Goal: Task Accomplishment & Management: Use online tool/utility

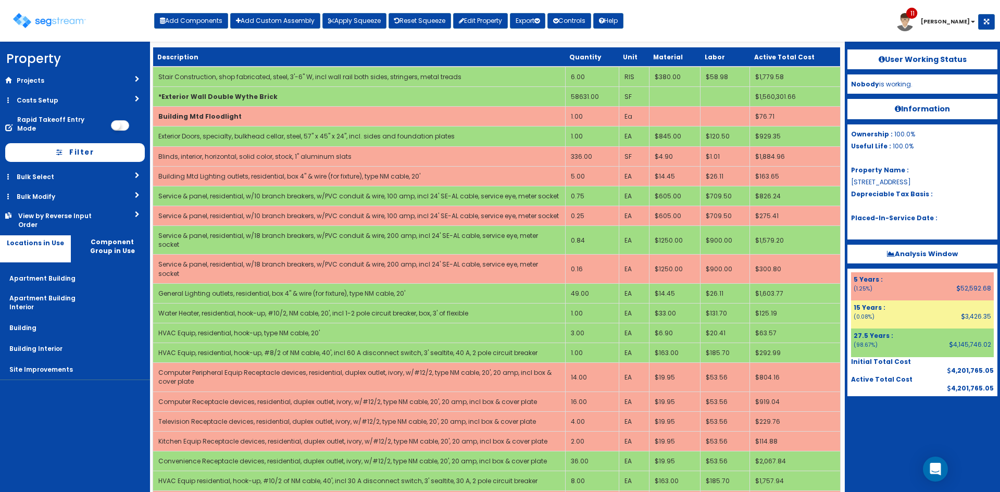
select select "275Y"
select select "default"
select select "6"
click at [185, 22] on button "Add Components" at bounding box center [191, 21] width 74 height 16
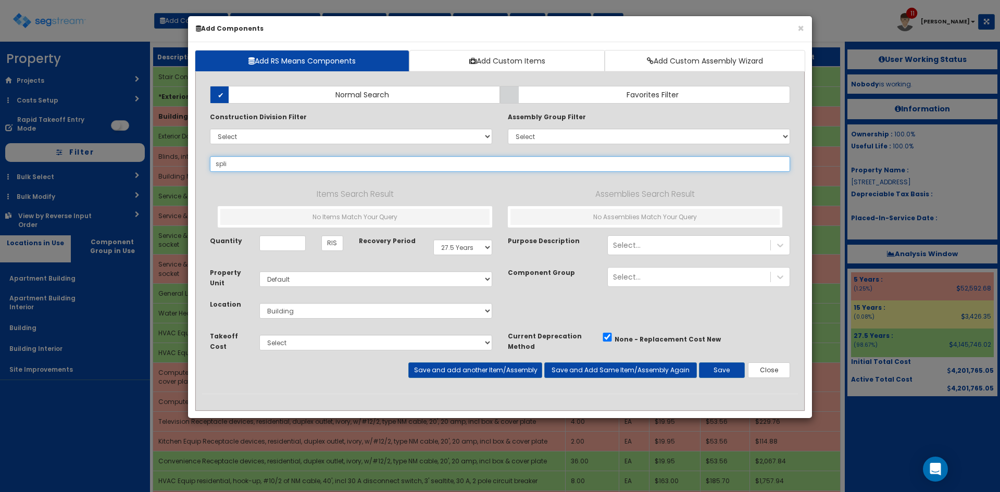
type input "split"
select select
click at [230, 165] on input "spitface" at bounding box center [500, 164] width 580 height 16
click at [247, 164] on input "spit face" at bounding box center [500, 164] width 580 height 16
click at [222, 164] on input "spit face" at bounding box center [500, 164] width 580 height 16
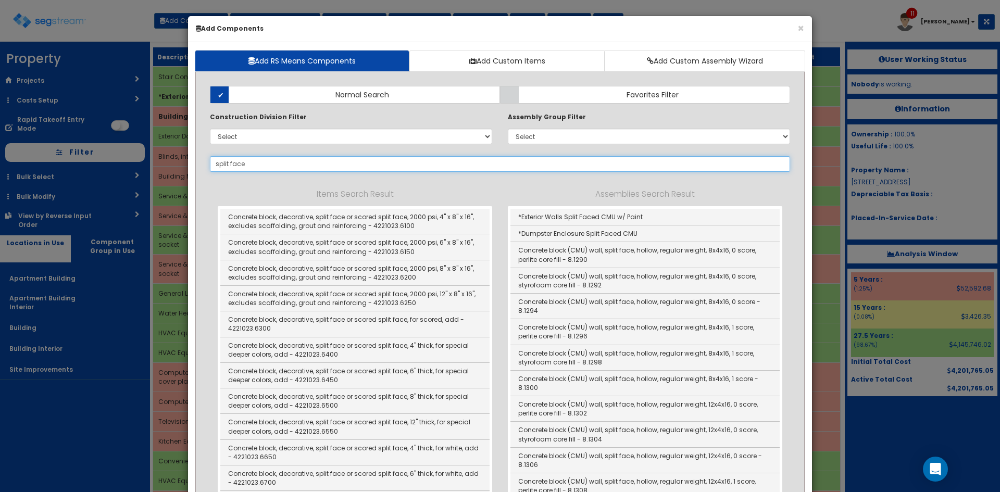
click at [251, 165] on input "split face" at bounding box center [500, 164] width 580 height 16
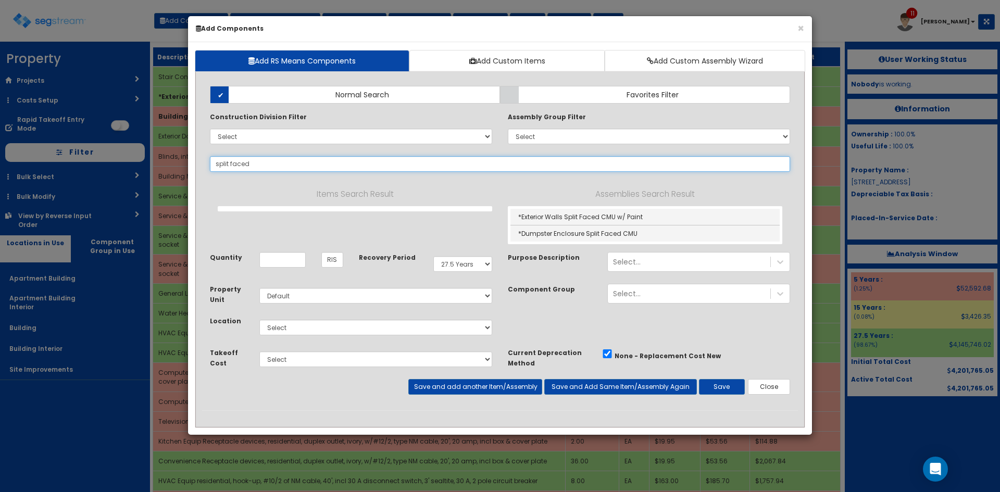
drag, startPoint x: 256, startPoint y: 165, endPoint x: 196, endPoint y: 164, distance: 60.4
click at [194, 157] on div "Add RS Means Components Add Custom Items Add Custom Assembly Wizard Add Items A…" at bounding box center [500, 238] width 624 height 393
type input "split faced"
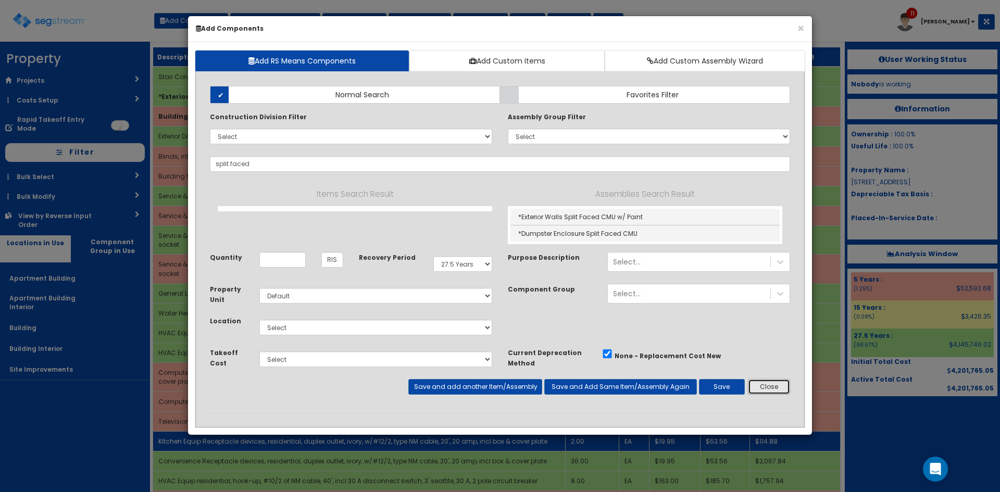
drag, startPoint x: 776, startPoint y: 387, endPoint x: 741, endPoint y: 416, distance: 45.6
click at [776, 388] on button "Close" at bounding box center [769, 387] width 42 height 16
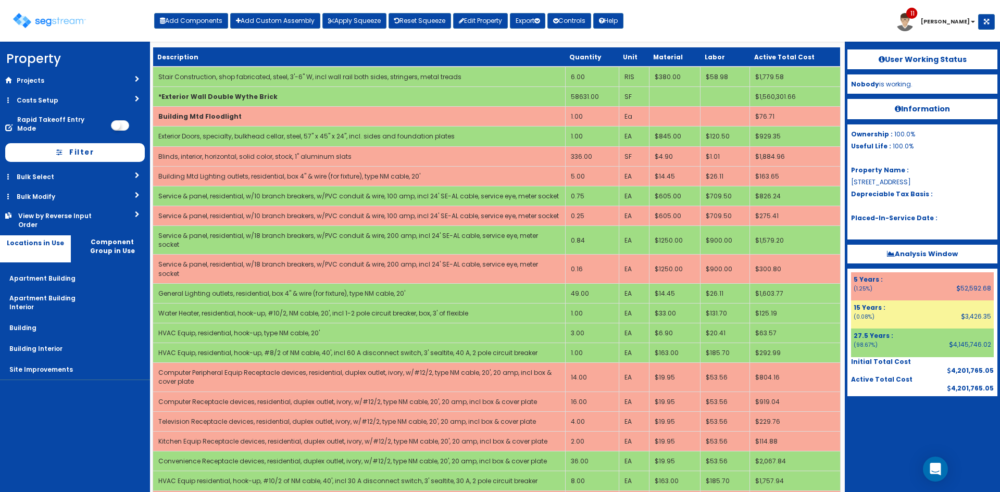
scroll to position [1211, 0]
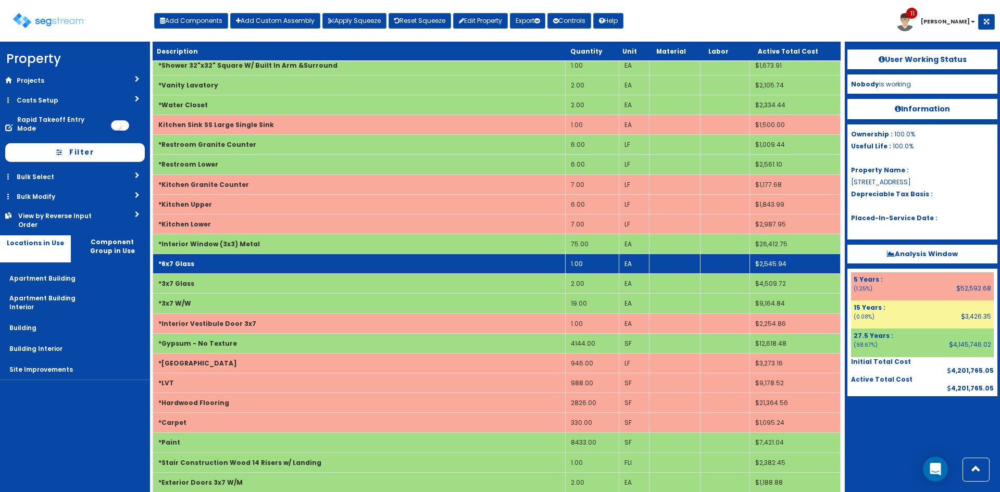
click at [291, 254] on td "*6x7 Glass" at bounding box center [359, 264] width 413 height 20
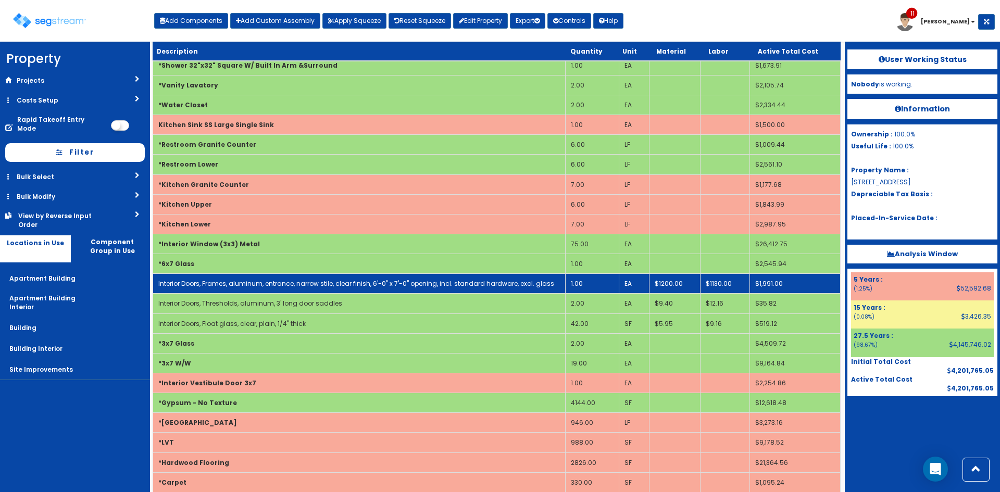
click at [596, 274] on td "1.00" at bounding box center [592, 284] width 54 height 20
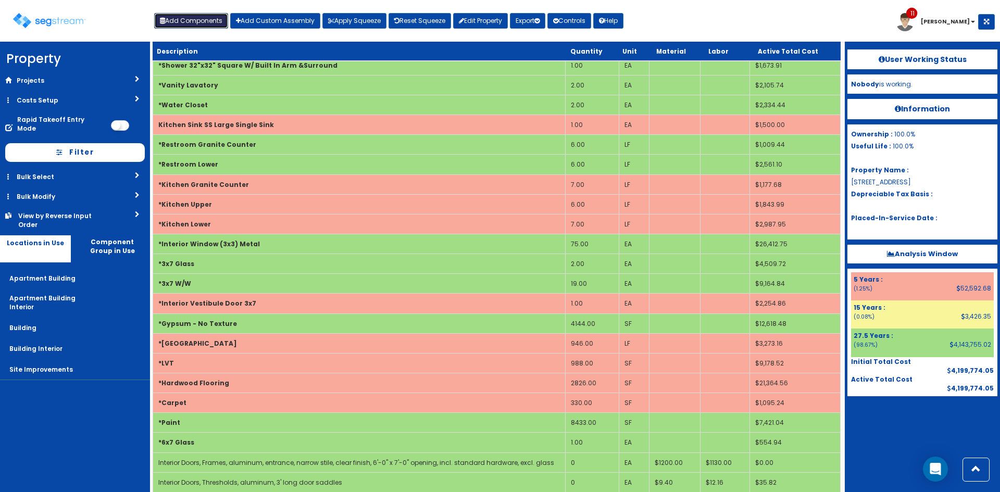
click at [208, 24] on button "Add Components" at bounding box center [191, 21] width 74 height 16
select select "6"
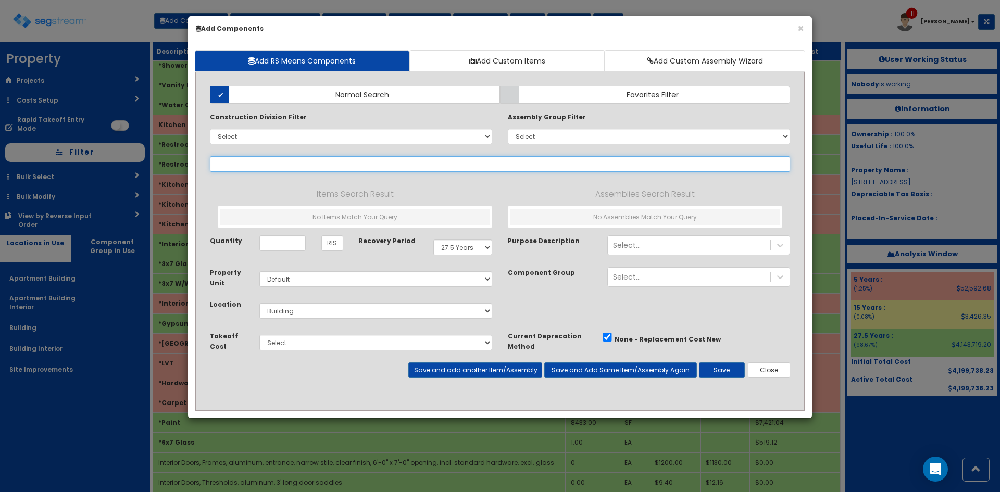
click at [332, 162] on input "text" at bounding box center [500, 164] width 580 height 16
select select
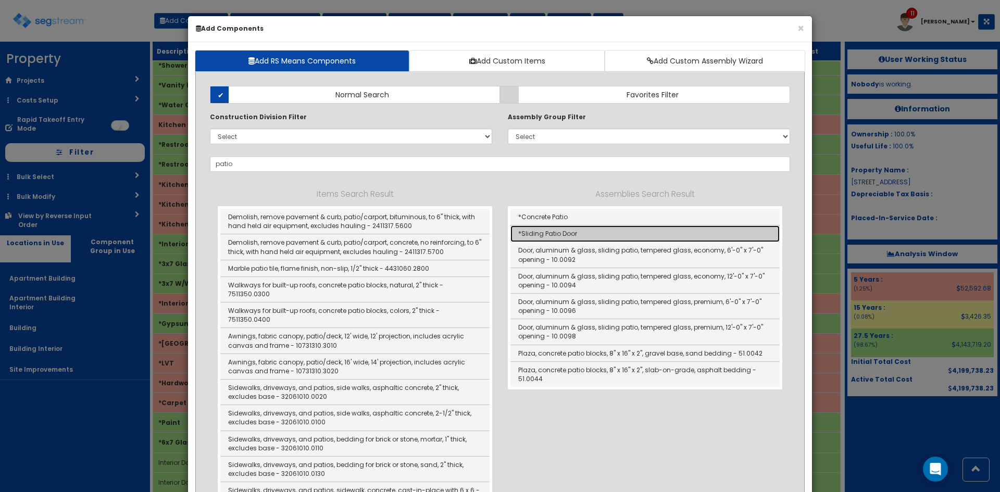
click at [545, 233] on link "*Sliding Patio Door" at bounding box center [644, 234] width 269 height 17
type input "*Sliding Patio Door"
checkbox input "true"
type input "EA"
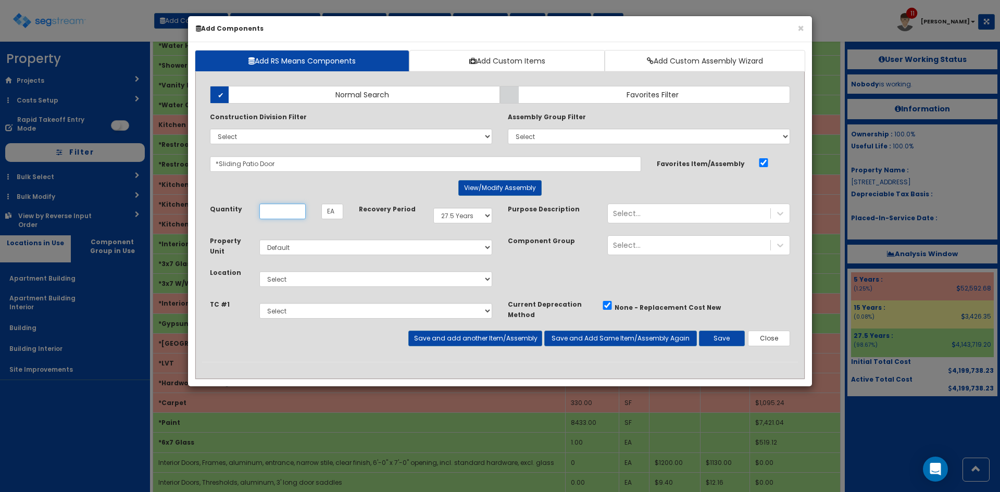
scroll to position [0, 0]
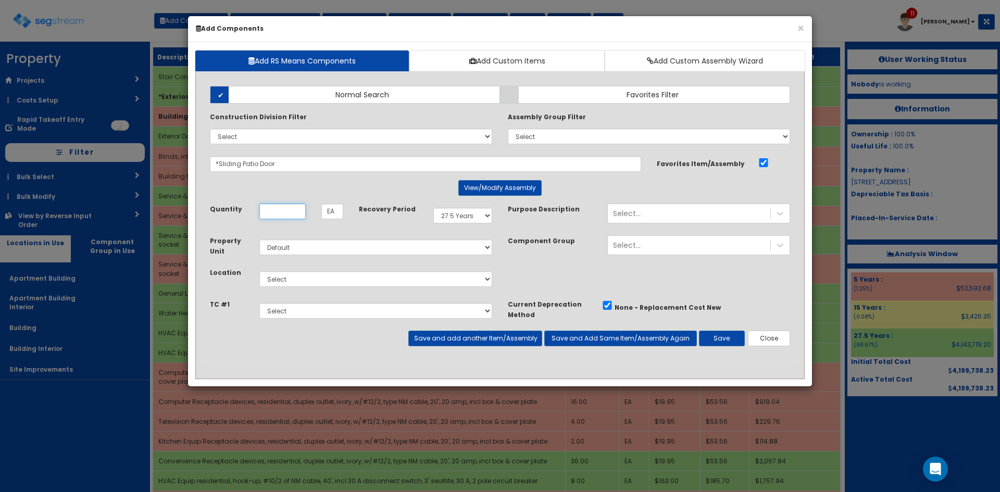
click at [297, 213] on input "Unit Quantity" at bounding box center [282, 212] width 46 height 16
type input "1"
click at [347, 275] on select "Select Apartment Building Apartment Building Interior Building Building Interio…" at bounding box center [375, 279] width 233 height 16
click at [259, 271] on select "Select Apartment Building Apartment Building Interior Building Building Interio…" at bounding box center [375, 279] width 233 height 16
click at [333, 279] on select "Select Apartment Building Apartment Building Interior Building Building Interio…" at bounding box center [375, 279] width 233 height 16
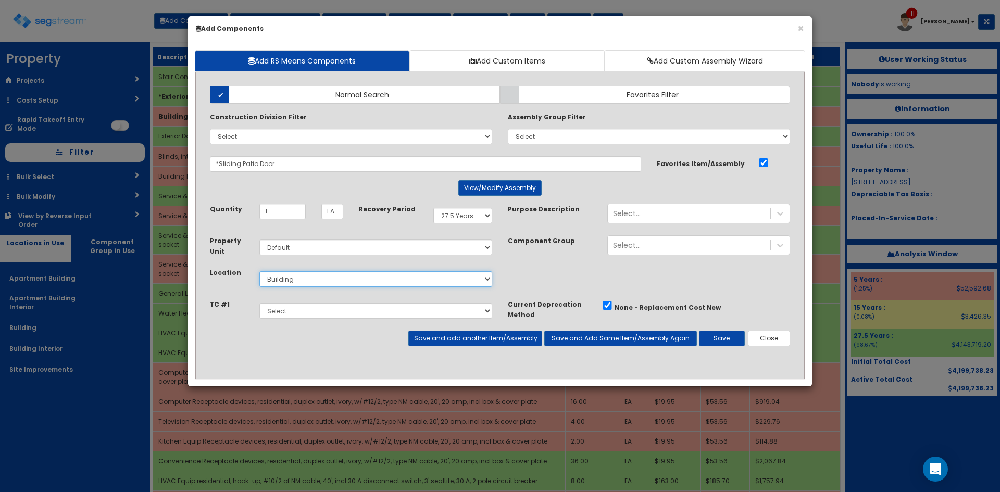
select select "7"
click at [259, 271] on select "Select Apartment Building Apartment Building Interior Building Building Interio…" at bounding box center [375, 279] width 233 height 16
click at [722, 335] on button "Save" at bounding box center [722, 339] width 46 height 16
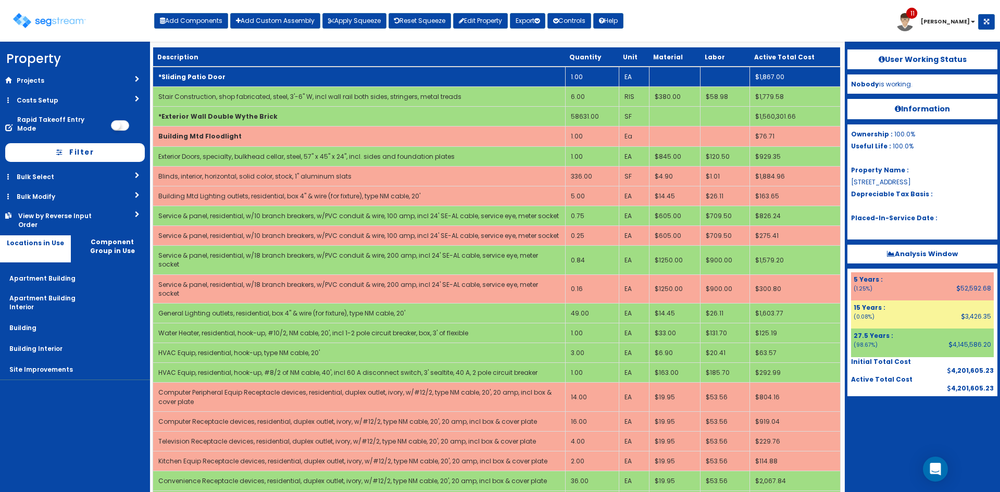
click at [277, 79] on td "*Sliding Patio Door" at bounding box center [359, 77] width 413 height 20
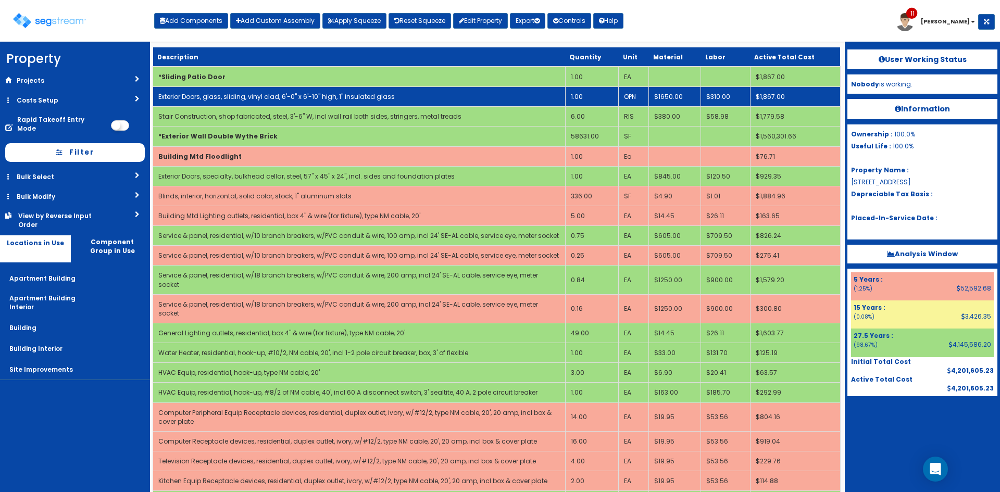
click at [281, 99] on link "Exterior Doors, glass, sliding, vinyl clad, 6'-0" x 6'-10" high, 1" insulated g…" at bounding box center [276, 96] width 236 height 9
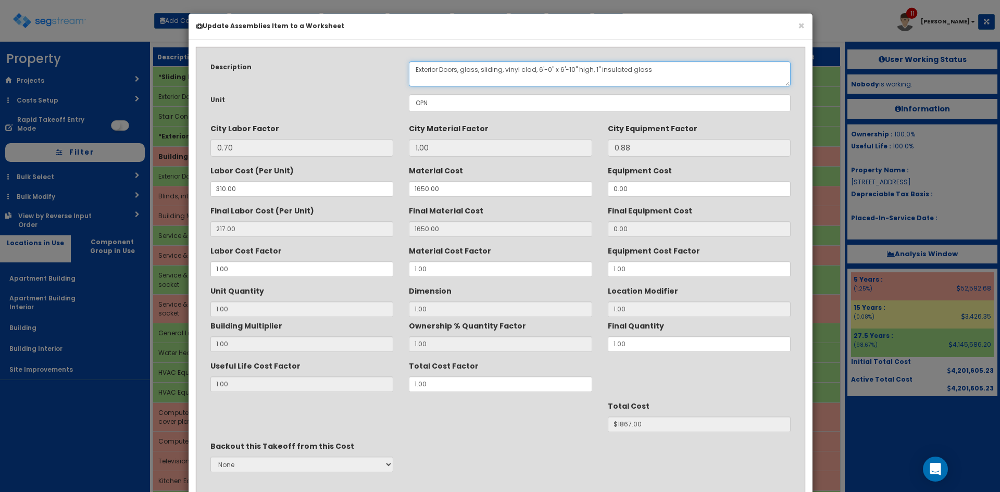
click at [427, 68] on textarea "Exterior Doors, glass, sliding, vinyl clad, 6'-0" x 6'-10" high, 1" insulated g…" at bounding box center [600, 73] width 382 height 25
click at [539, 69] on textarea "Exterior Doors, glass, sliding, vinyl clad, 6'-0" x 6'-10" high, 1" insulated g…" at bounding box center [600, 73] width 382 height 25
type textarea "Interior Doors, glass, sliding, vinyl clad, 3'-0" x 6'-10" high, 1" insulated g…"
click at [609, 43] on div "Description Exterior Doors, glass, sliding, vinyl clad, 6'-0" x 6'-10" high, 1"…" at bounding box center [501, 294] width 624 height 508
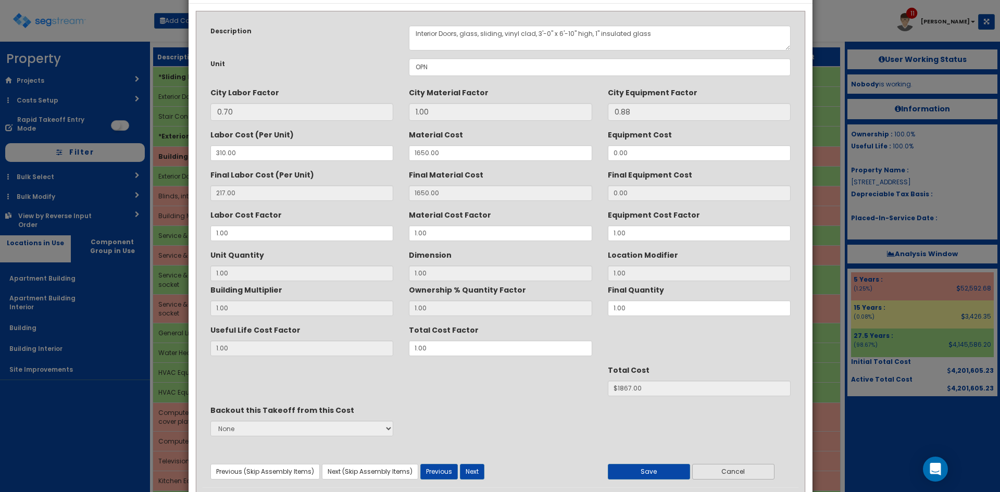
scroll to position [74, 0]
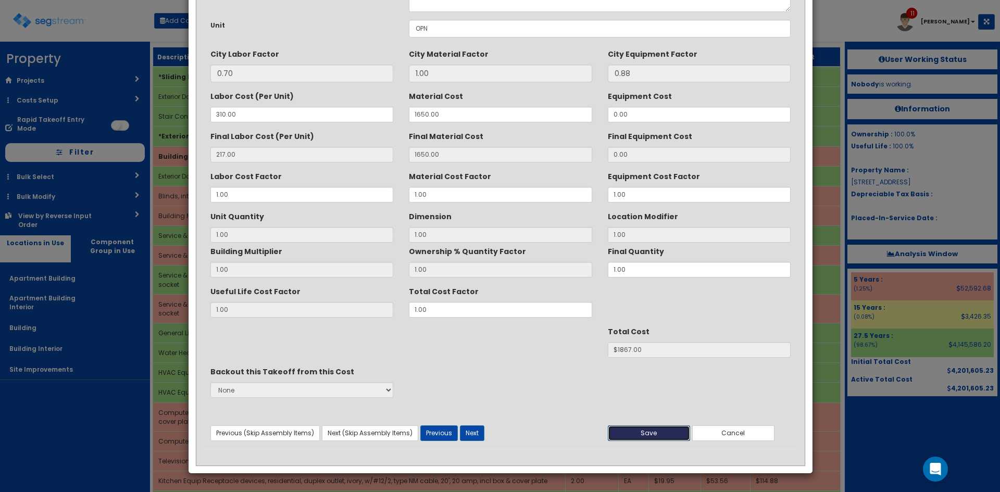
click at [664, 437] on button "Save" at bounding box center [649, 434] width 82 height 16
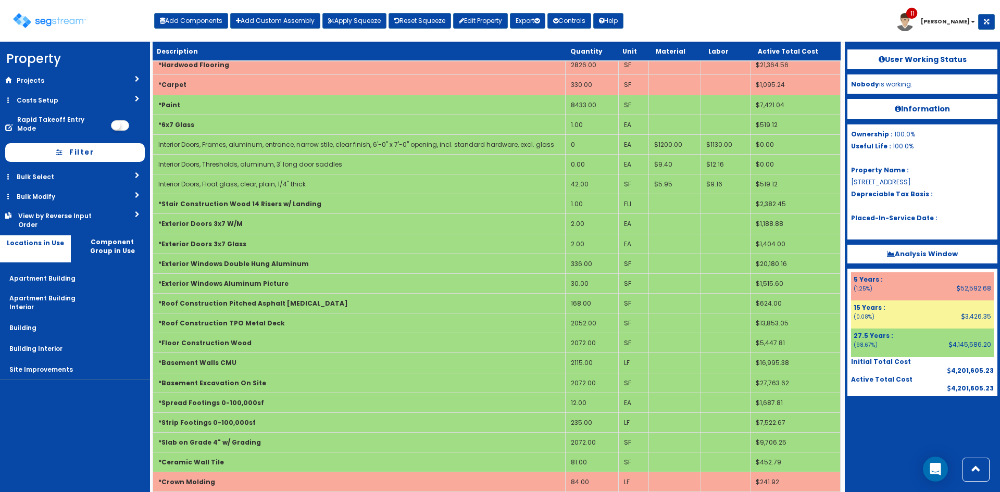
scroll to position [1230, 0]
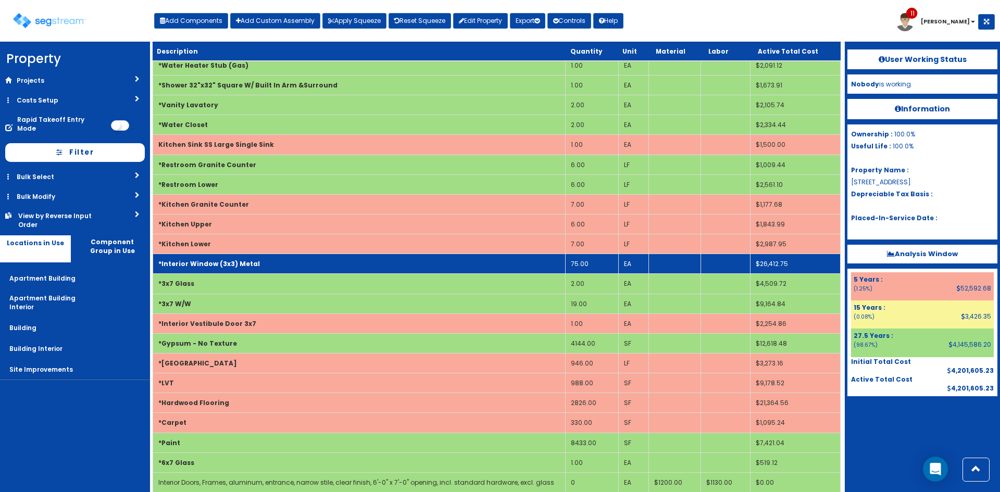
click at [284, 254] on td "*Interior Window (3x3) Metal" at bounding box center [359, 264] width 413 height 20
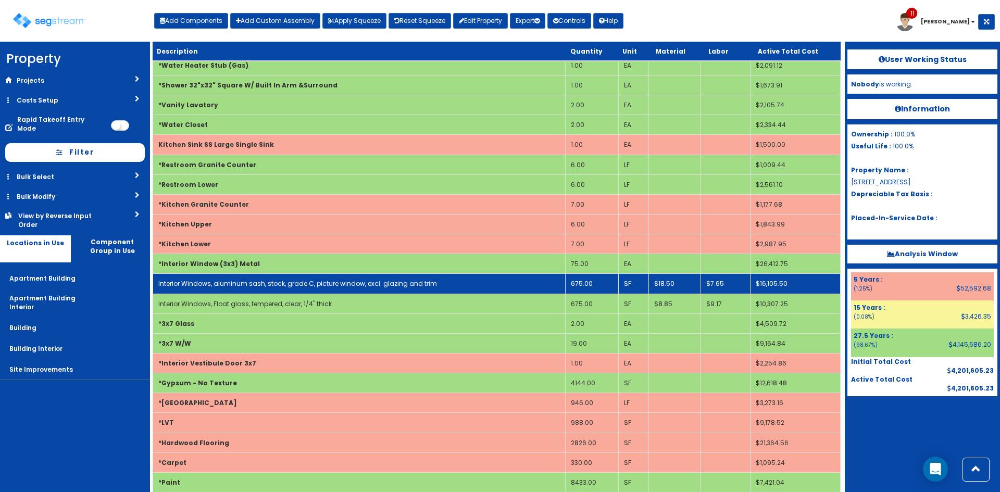
click at [594, 274] on td "675.00" at bounding box center [591, 284] width 53 height 20
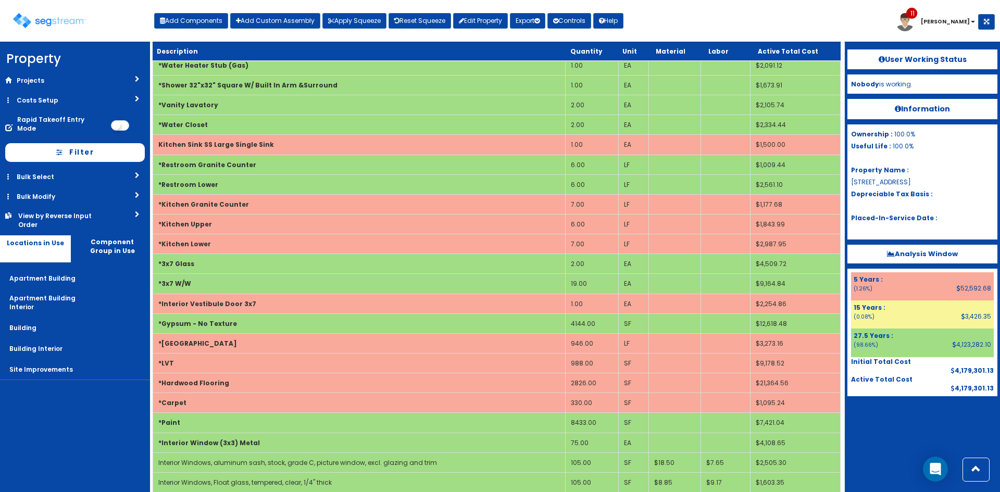
scroll to position [217, 0]
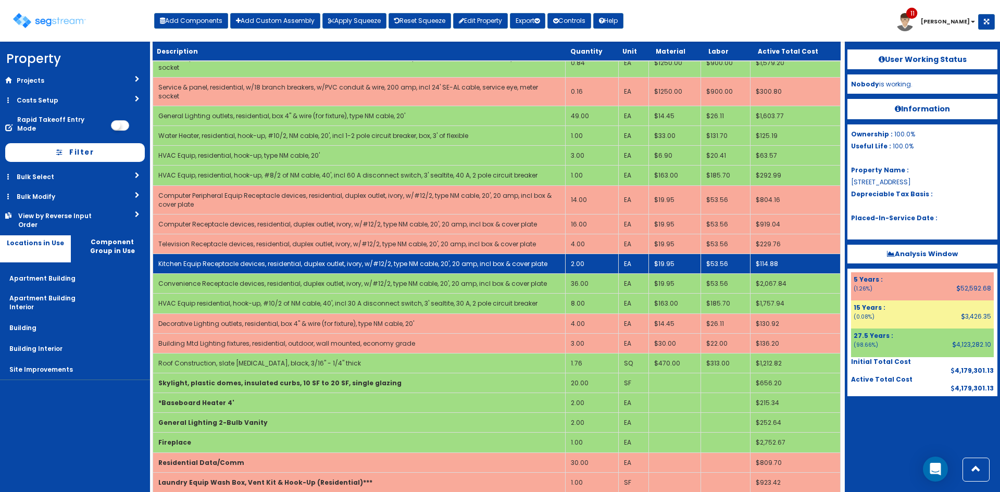
click at [225, 259] on link "Kitchen Equip Receptacle devices, residential, duplex outlet, ivory, w/#12/2, t…" at bounding box center [352, 263] width 389 height 9
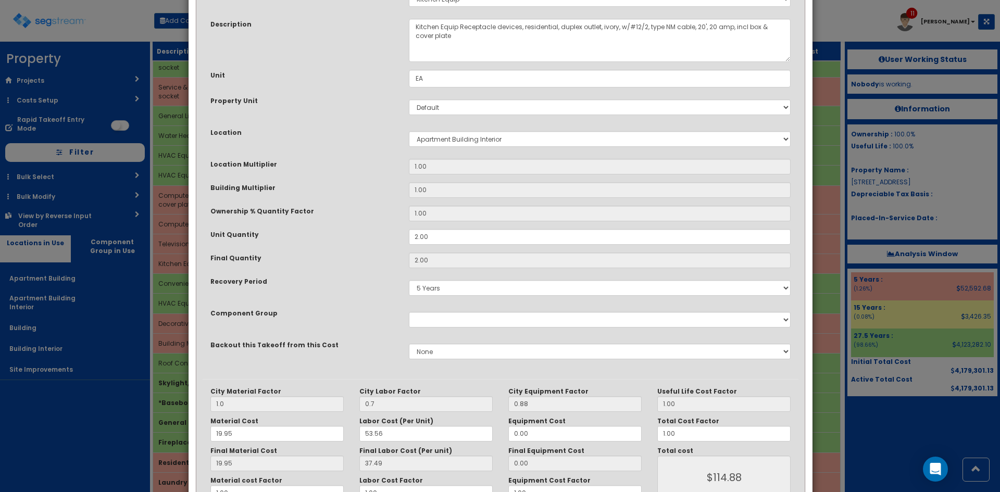
scroll to position [0, 0]
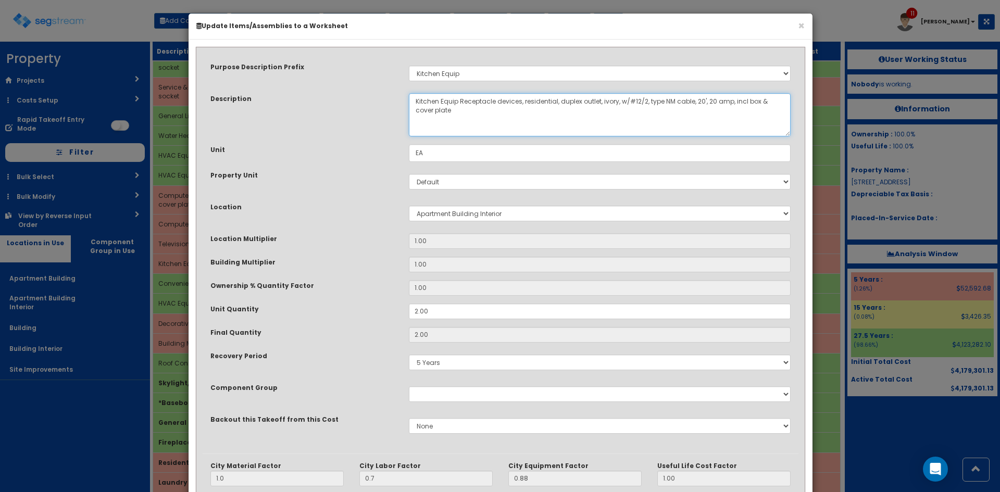
click at [431, 99] on textarea "Kitchen Equip Receptacle devices, residential, duplex outlet, ivory, w/#12/2, t…" at bounding box center [600, 114] width 382 height 43
drag, startPoint x: 456, startPoint y: 102, endPoint x: 340, endPoint y: 99, distance: 116.2
click at [340, 99] on div "Description Kitchen Equip Receptacle devices, residential, duplex outlet, ivory…" at bounding box center [501, 114] width 596 height 43
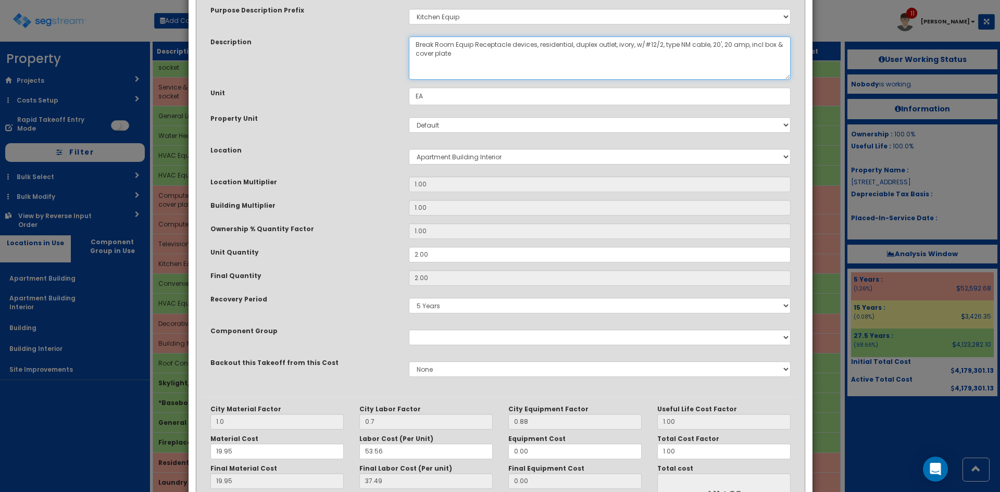
scroll to position [144, 0]
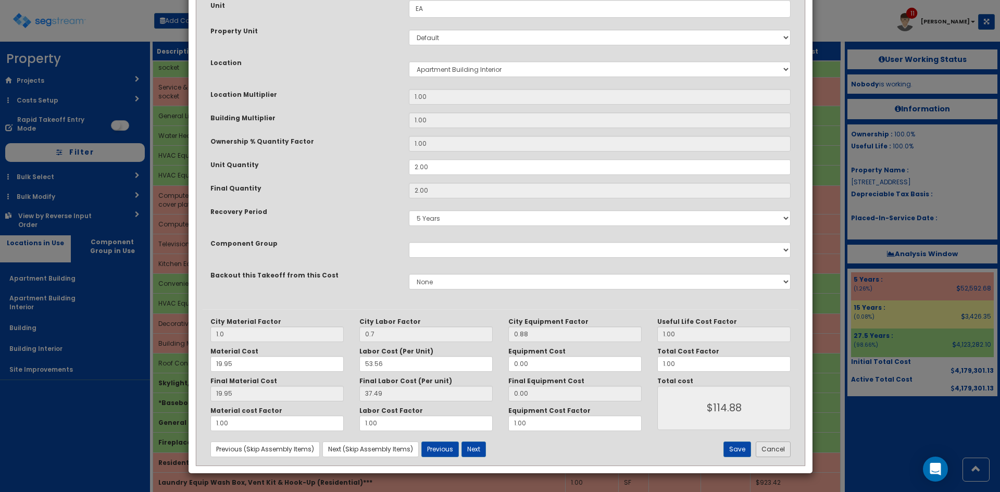
type textarea "Break Room Equip Receptacle devices, residential, duplex outlet, ivory, w/#12/2…"
drag, startPoint x: 768, startPoint y: 452, endPoint x: 772, endPoint y: 432, distance: 20.1
click at [769, 452] on button "Cancel" at bounding box center [773, 450] width 35 height 16
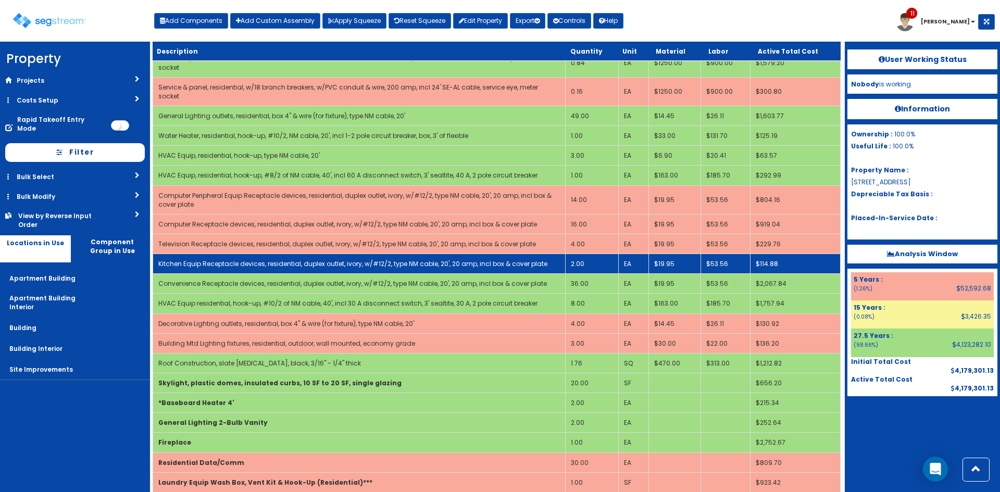
click at [351, 259] on link "Kitchen Equip Receptacle devices, residential, duplex outlet, ivory, w/#12/2, t…" at bounding box center [352, 263] width 389 height 9
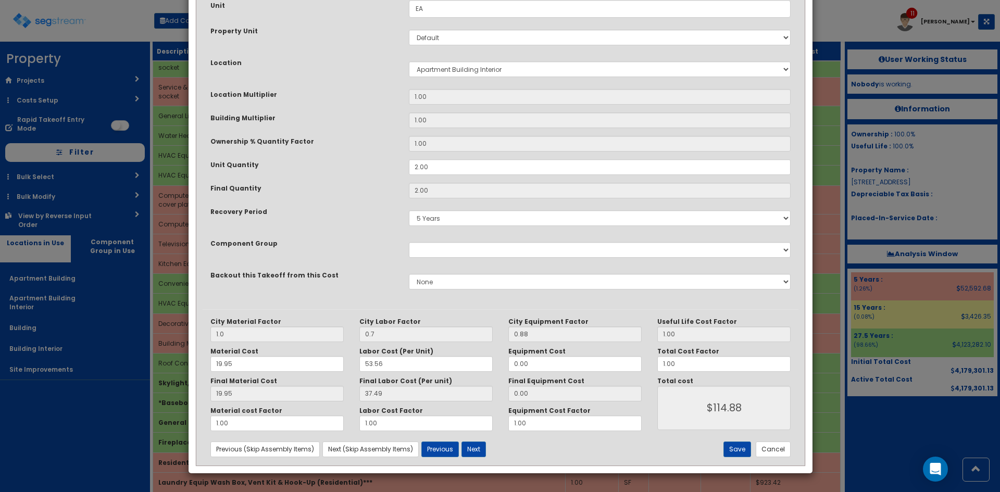
scroll to position [0, 0]
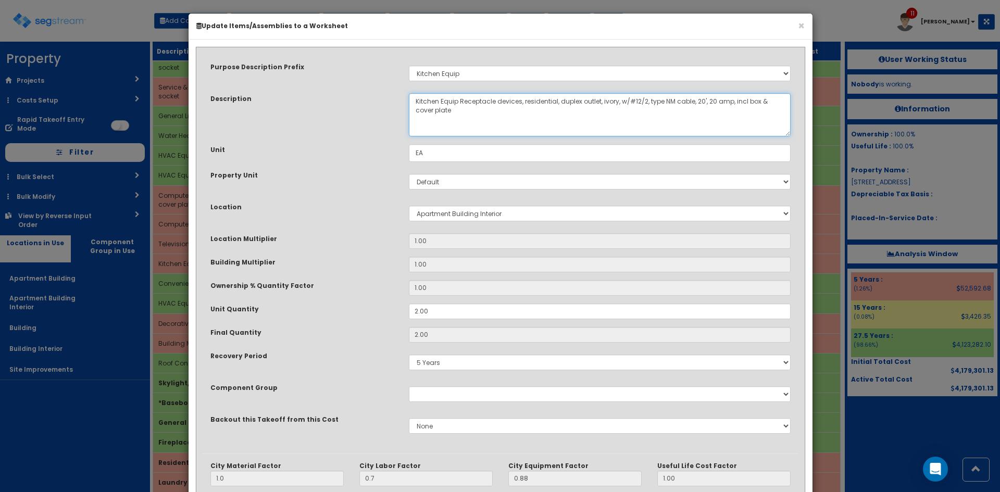
click at [433, 102] on textarea "Kitchen Equip Receptacle devices, residential, duplex outlet, ivory, w/#12/2, t…" at bounding box center [600, 114] width 382 height 43
paste textarea "Break Room"
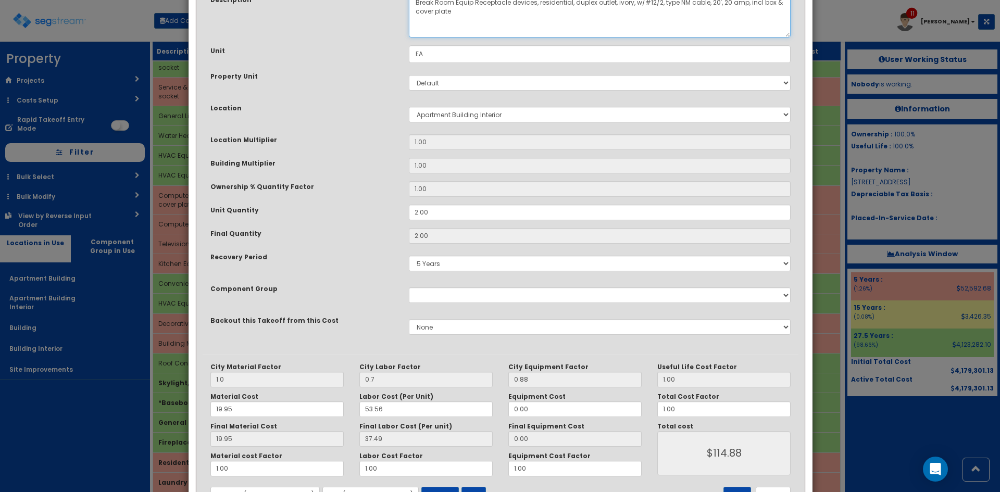
scroll to position [144, 0]
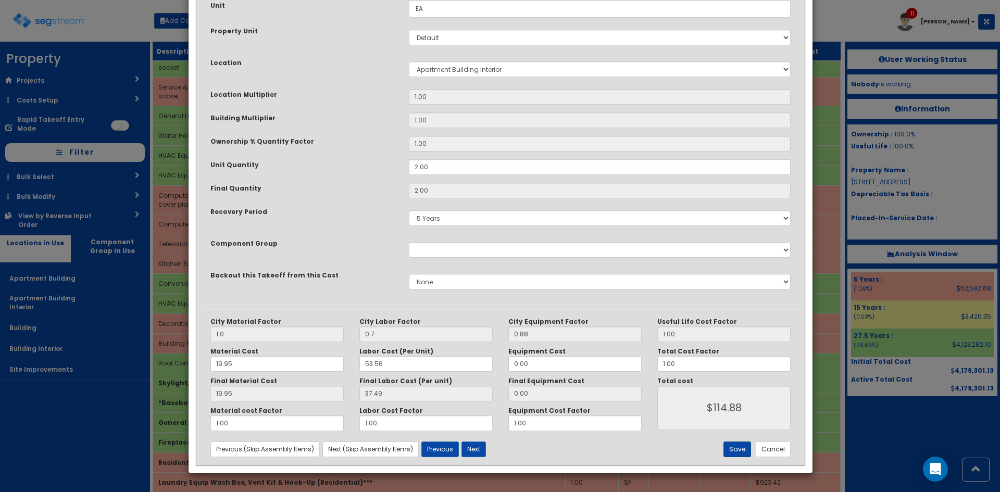
type textarea "Break Room Equip Receptacle devices, residential, duplex outlet, ivory, w/#12/2…"
click at [734, 449] on button "Save" at bounding box center [738, 450] width 28 height 16
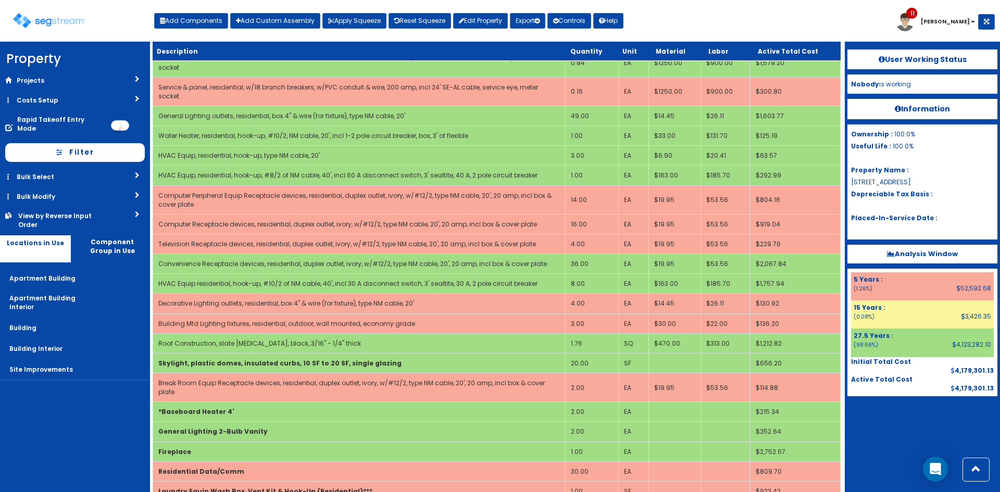
scroll to position [1112, 0]
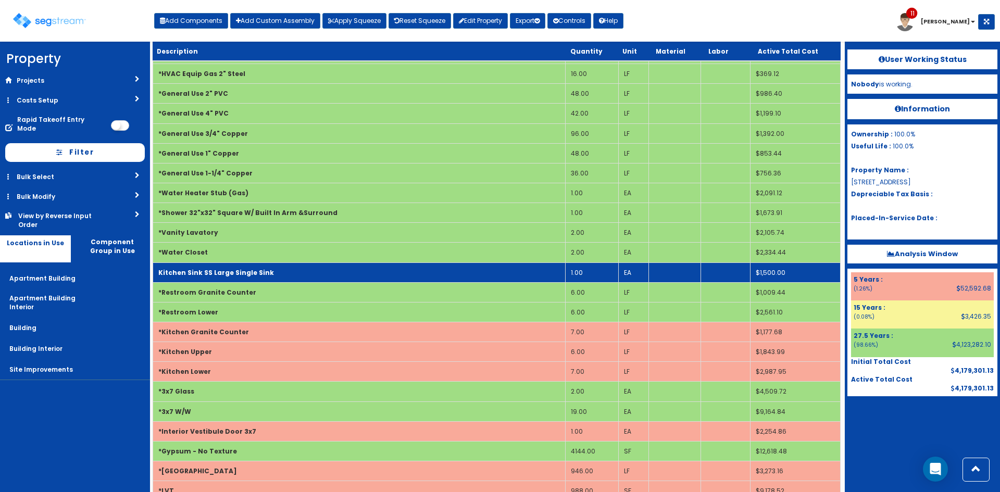
click at [211, 268] on b "Kitchen Sink SS Large Single Sink" at bounding box center [216, 272] width 116 height 9
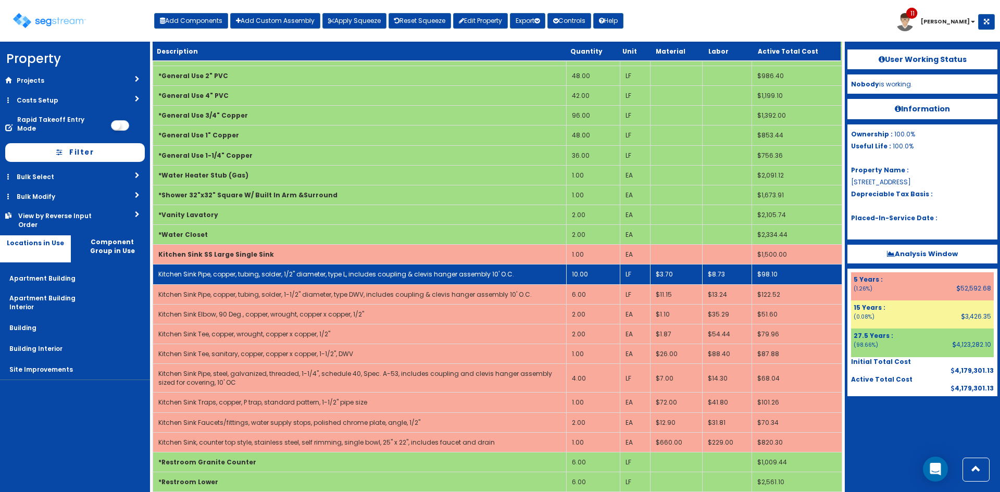
click at [225, 270] on link "Kitchen Sink Pipe, copper, tubing, solder, 1/2" diameter, type L, includes coup…" at bounding box center [336, 274] width 356 height 9
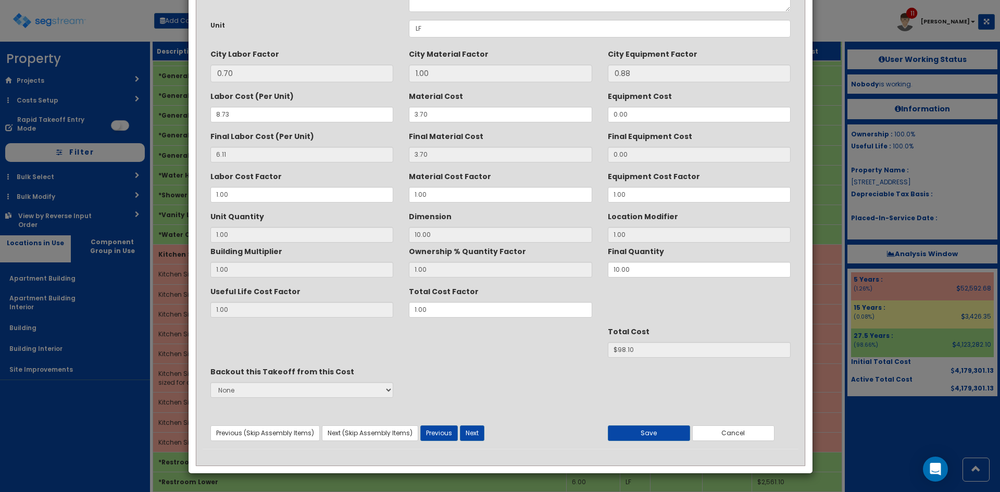
scroll to position [0, 0]
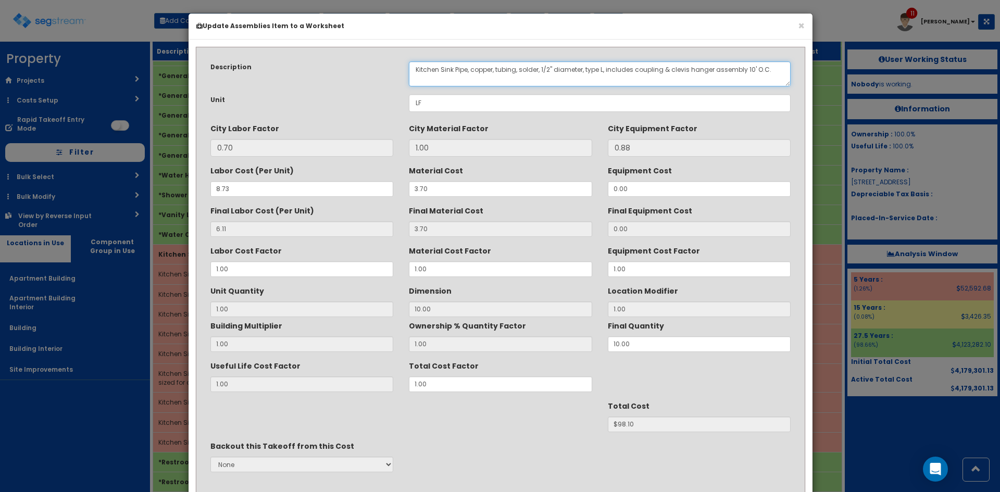
click at [429, 68] on textarea "Kitchen Sink Pipe, copper, tubing, solder, 1/2" diameter, type L, includes coup…" at bounding box center [600, 73] width 382 height 25
paste textarea "Break Room"
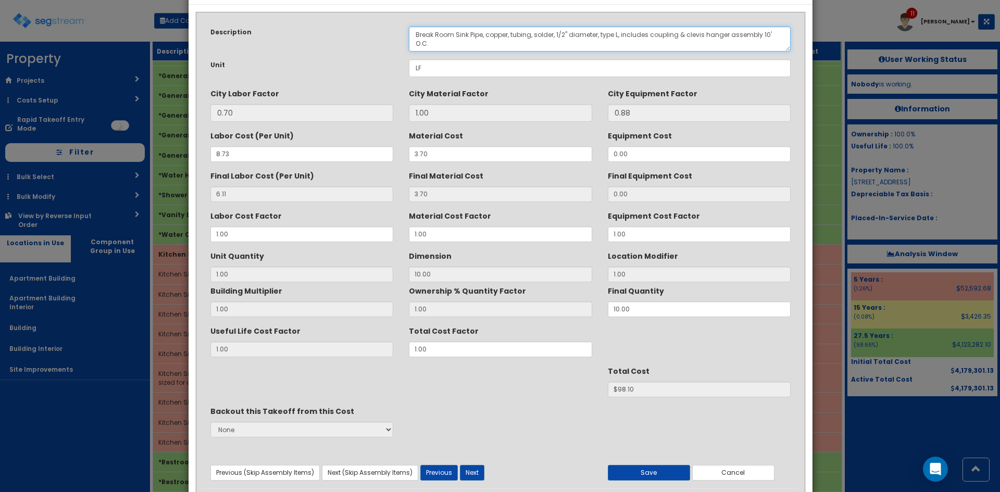
scroll to position [74, 0]
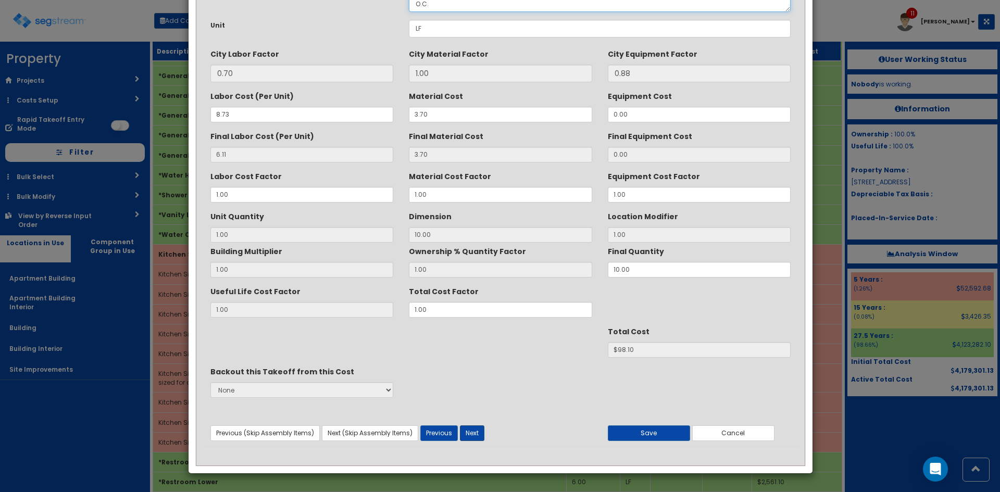
type textarea "Break Room Sink Pipe, copper, tubing, solder, 1/2" diameter, type L, includes c…"
click at [468, 427] on button "Next" at bounding box center [472, 434] width 24 height 16
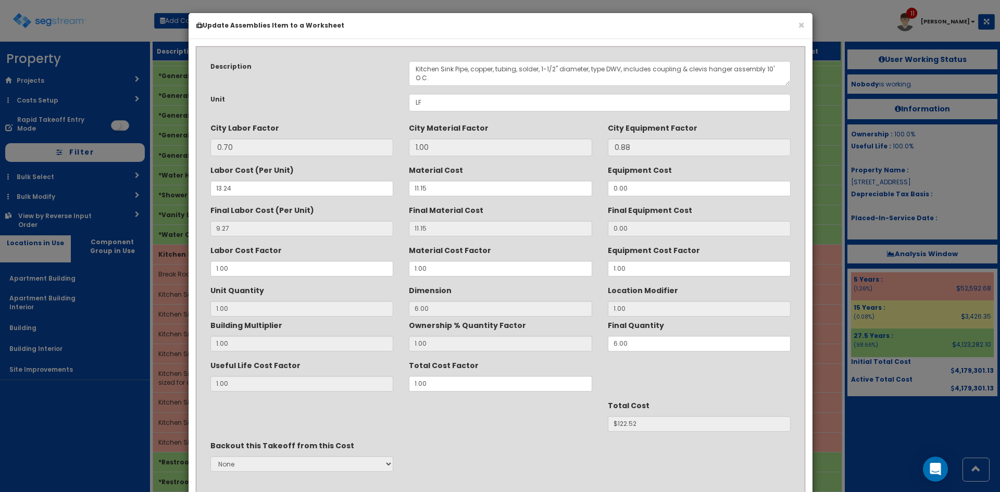
scroll to position [0, 0]
click at [431, 71] on textarea "Kitchen Sink Pipe, copper, tubing, solder, 1-1/2" diameter, type DWV, includes …" at bounding box center [600, 73] width 382 height 25
paste textarea "Break Room"
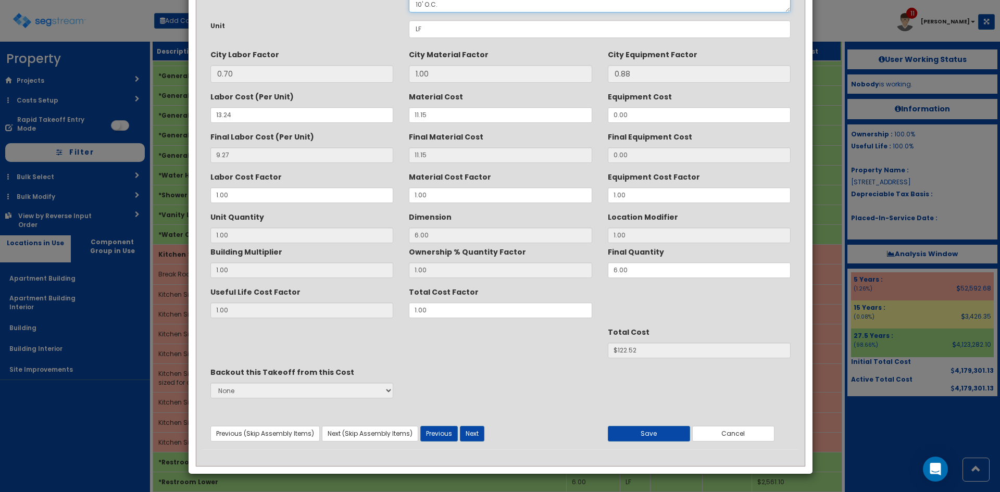
scroll to position [74, 0]
type textarea "Break Room Sink Pipe, copper, tubing, solder, 1-1/2" diameter, type DWV, includ…"
click at [481, 433] on button "Next" at bounding box center [472, 434] width 24 height 16
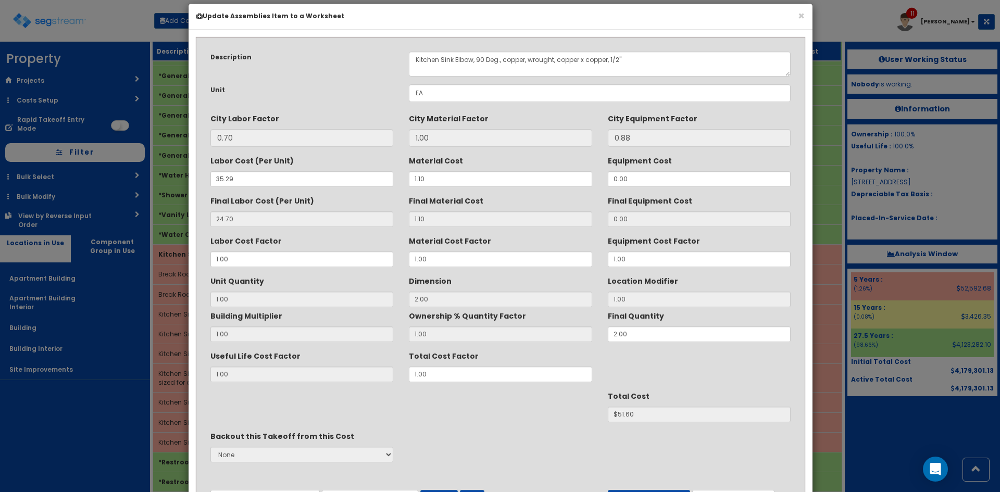
scroll to position [0, 0]
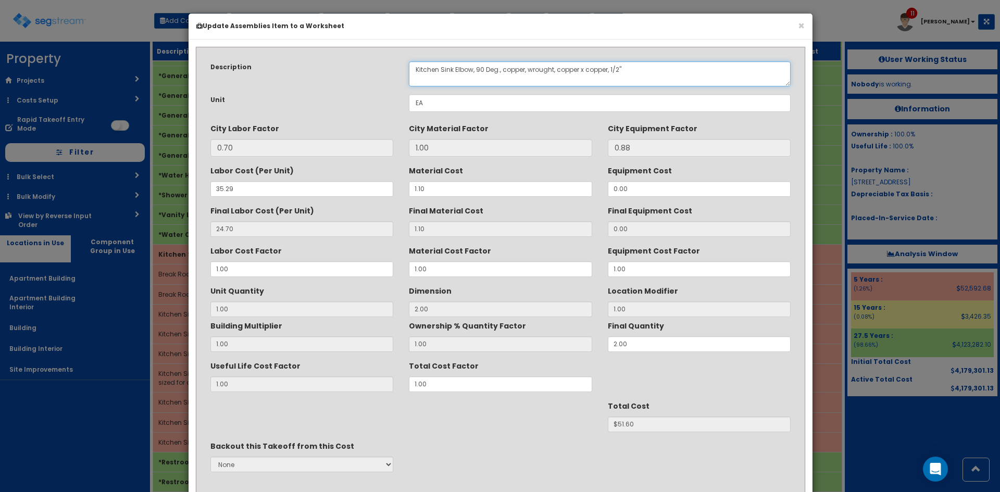
click at [425, 67] on textarea "Kitchen Sink Elbow, 90 Deg., copper, wrought, copper x copper, 1/2"" at bounding box center [600, 73] width 382 height 25
paste textarea "Break Room"
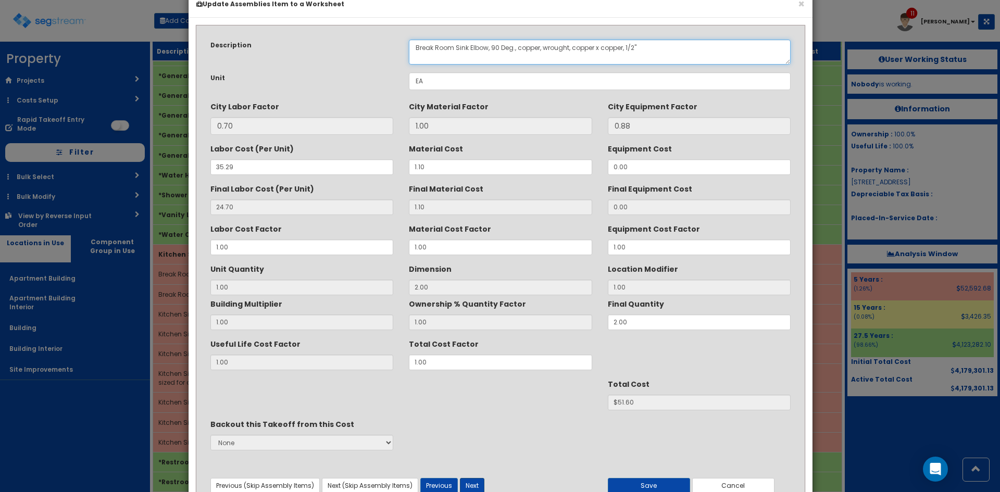
scroll to position [74, 0]
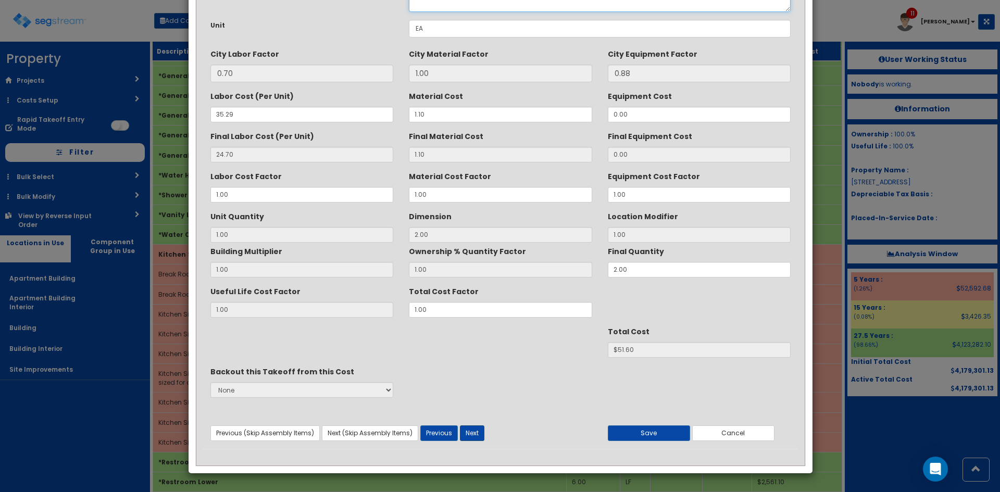
type textarea "Break Room Sink Elbow, 90 Deg., copper, wrought, copper x copper, 1/2""
click at [482, 439] on button "Next" at bounding box center [472, 434] width 24 height 16
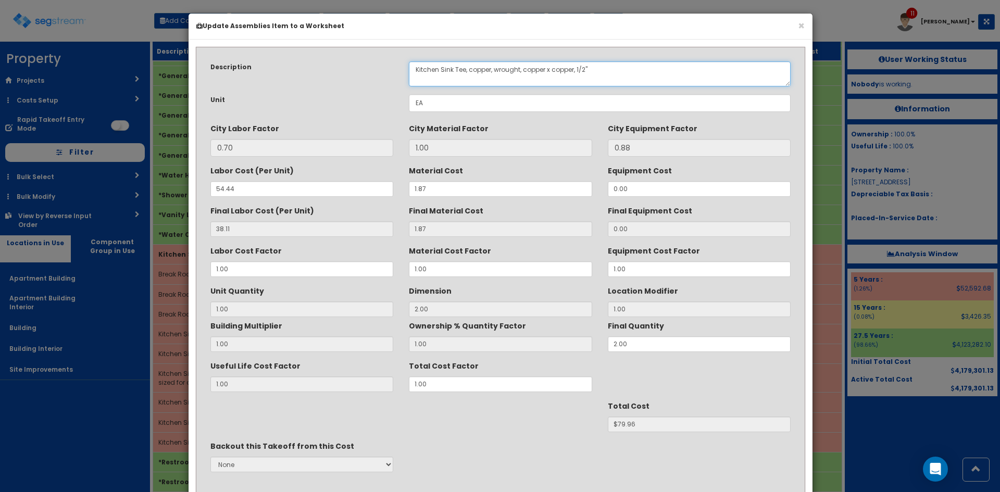
click at [433, 68] on textarea "Kitchen Sink Tee, copper, wrought, copper x copper, 1/2"" at bounding box center [600, 73] width 382 height 25
paste textarea "Break Room"
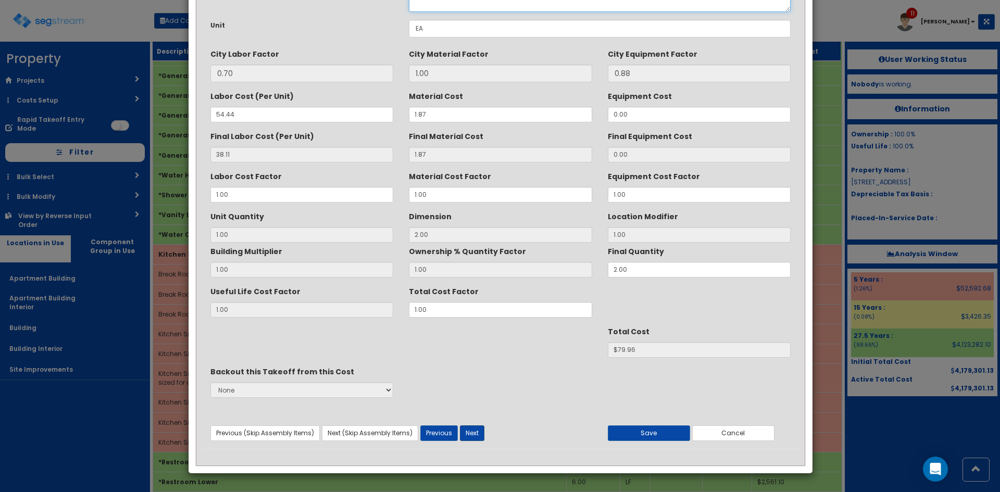
type textarea "Break Room Sink Tee, copper, wrought, copper x copper, 1/2""
click at [474, 438] on button "Next" at bounding box center [472, 434] width 24 height 16
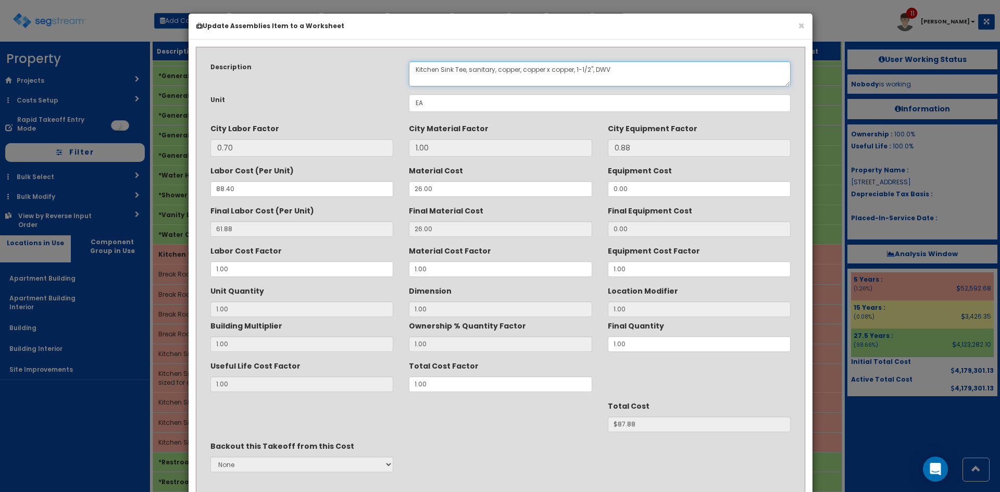
click at [423, 66] on textarea "Kitchen Sink Tee, sanitary, copper, copper x copper, 1-1/2", DWV" at bounding box center [600, 73] width 382 height 25
paste textarea "Break Room"
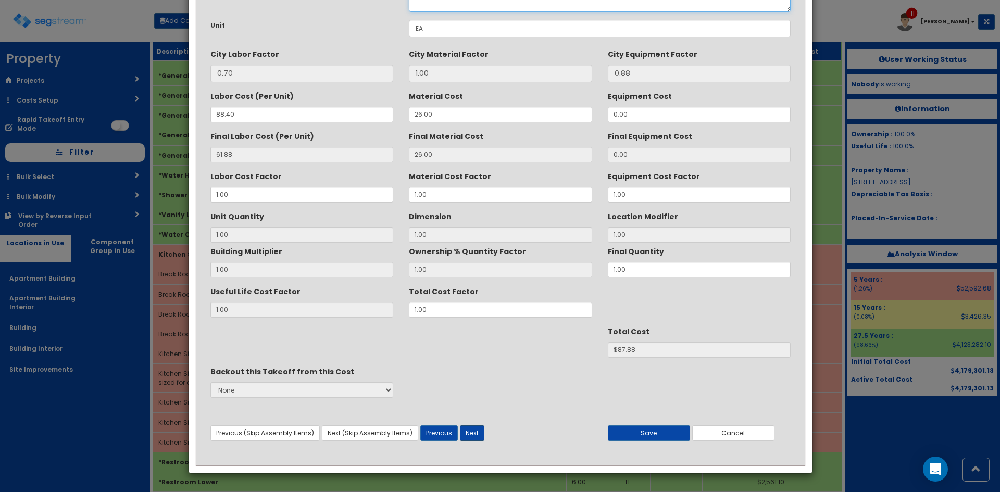
type textarea "Break Room Sink Tee, sanitary, copper, copper x copper, 1-1/2", DWV"
click at [478, 434] on button "Next" at bounding box center [472, 434] width 24 height 16
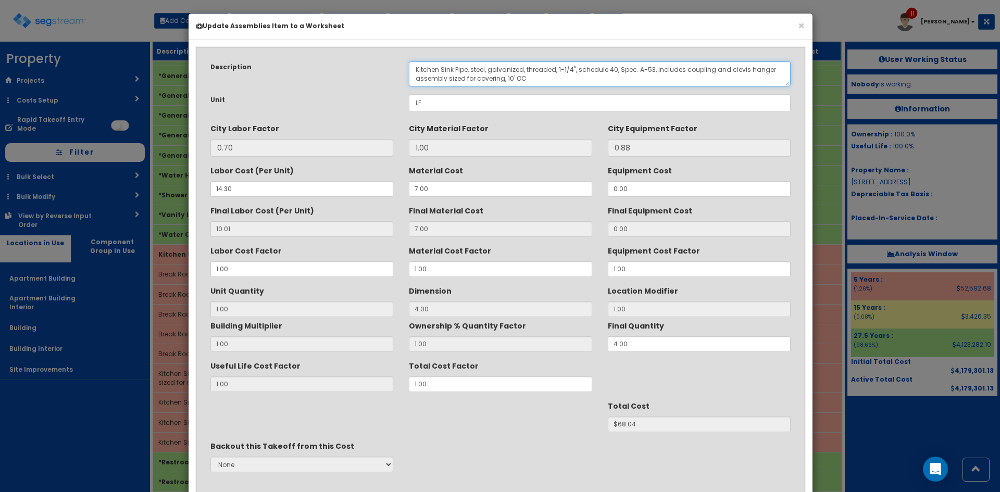
click at [427, 69] on textarea "Kitchen Sink Pipe, steel, galvanized, threaded, 1-1/4", schedule 40, Spec. A-53…" at bounding box center [600, 73] width 382 height 25
paste textarea "Break Room"
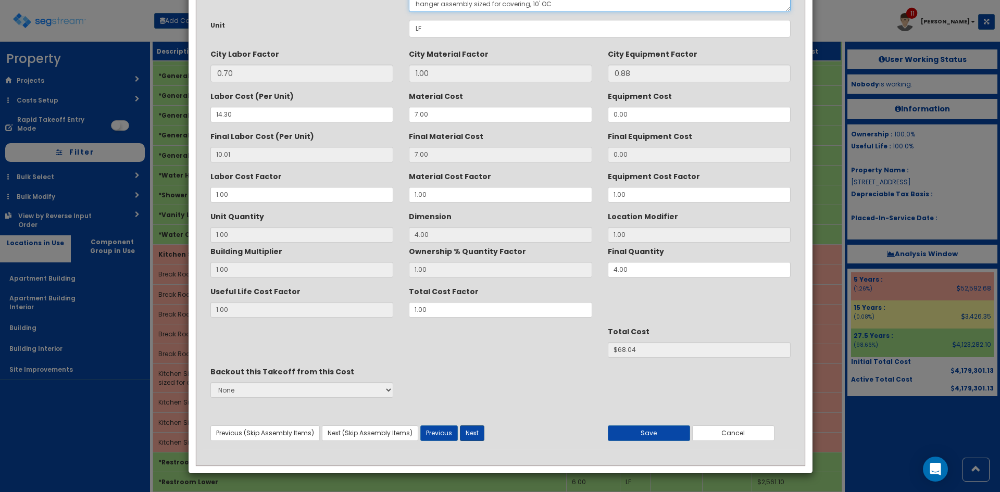
type textarea "Break Room Sink Pipe, steel, galvanized, threaded, 1-1/4", schedule 40, Spec. A…"
click at [476, 435] on button "Next" at bounding box center [472, 434] width 24 height 16
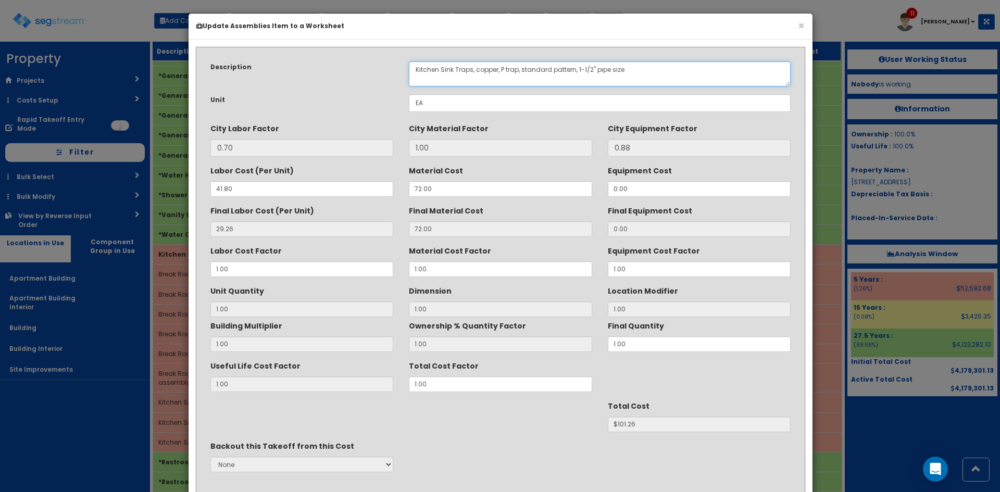
click at [424, 69] on textarea "Kitchen Sink Traps, copper, P trap, standard pattern, 1-1/2" pipe size" at bounding box center [600, 73] width 382 height 25
paste textarea "Break Room"
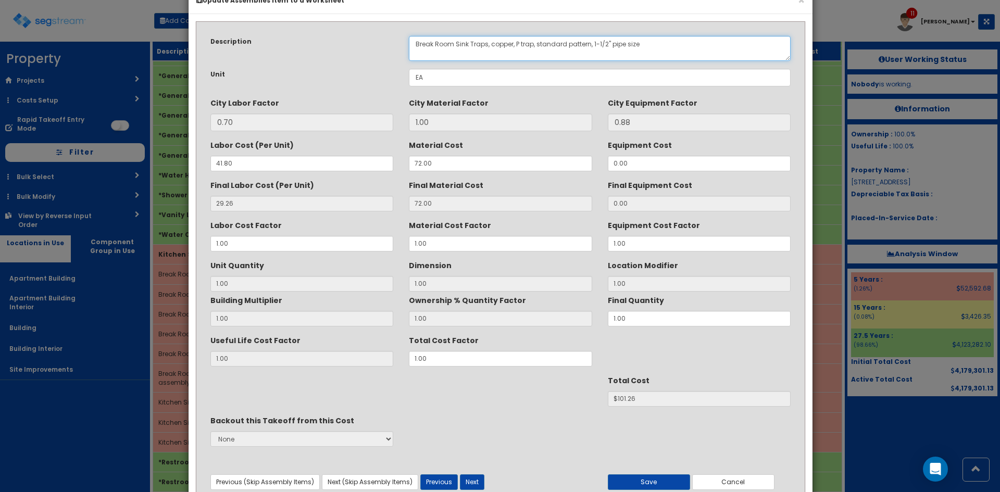
scroll to position [74, 0]
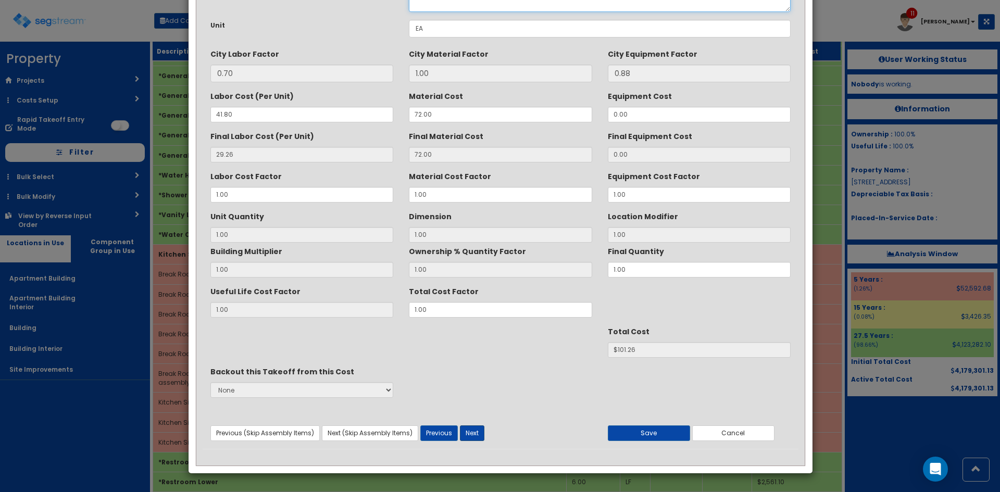
type textarea "Break Room Sink Traps, copper, P trap, standard pattern, 1-1/2" pipe size"
click at [481, 438] on button "Next" at bounding box center [472, 434] width 24 height 16
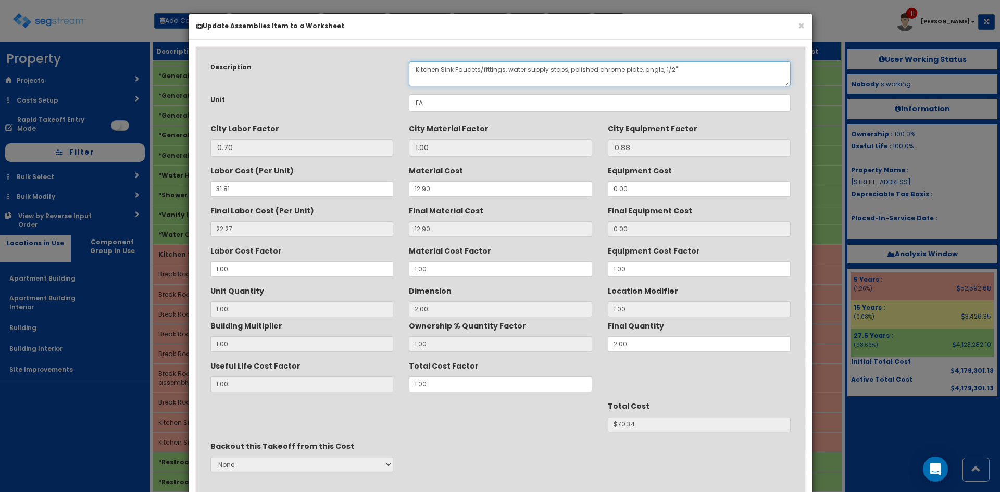
click at [429, 71] on textarea "Kitchen Sink Faucets/fittings, water supply stops, polished chrome plate, angle…" at bounding box center [600, 73] width 382 height 25
click at [429, 72] on textarea "Kitchen Sink Faucets/fittings, water supply stops, polished chrome plate, angle…" at bounding box center [600, 73] width 382 height 25
paste textarea "Break Room"
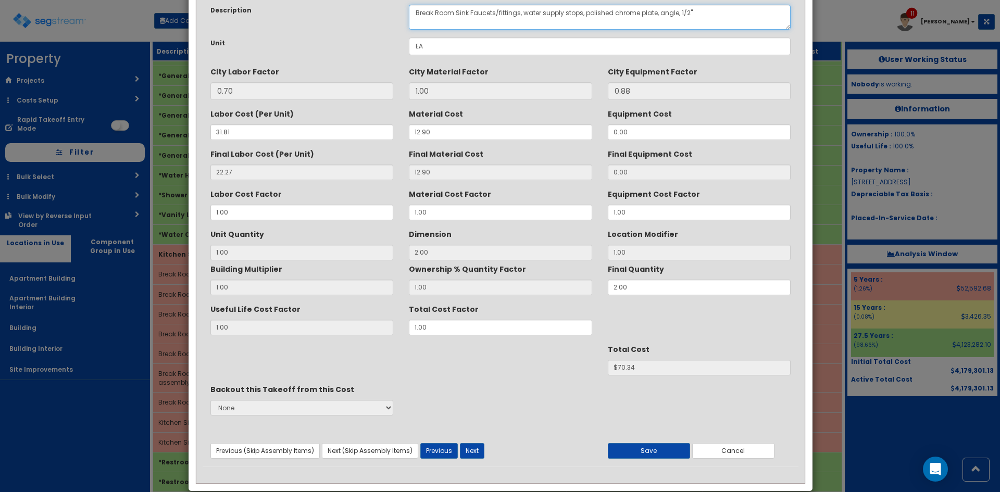
scroll to position [74, 0]
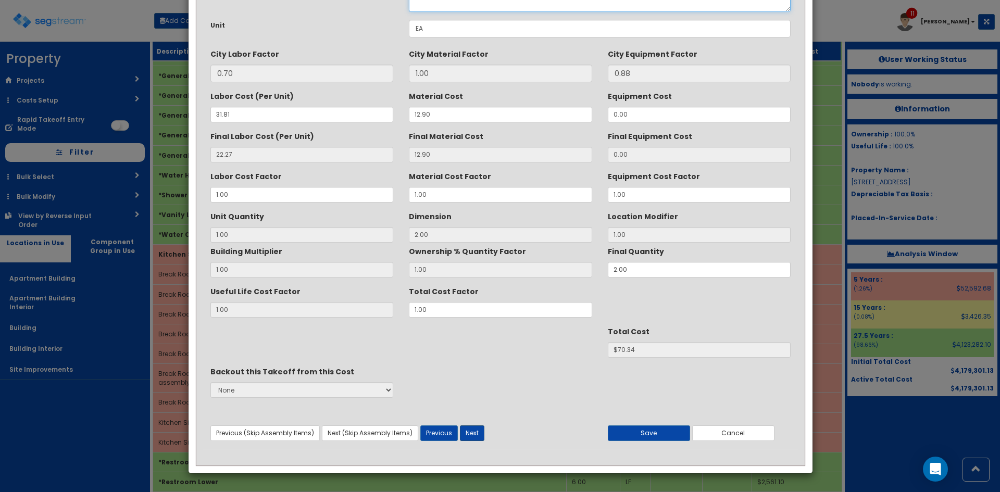
type textarea "Break Room Sink Faucets/fittings, water supply stops, polished chrome plate, an…"
click at [477, 435] on button "Next" at bounding box center [472, 434] width 24 height 16
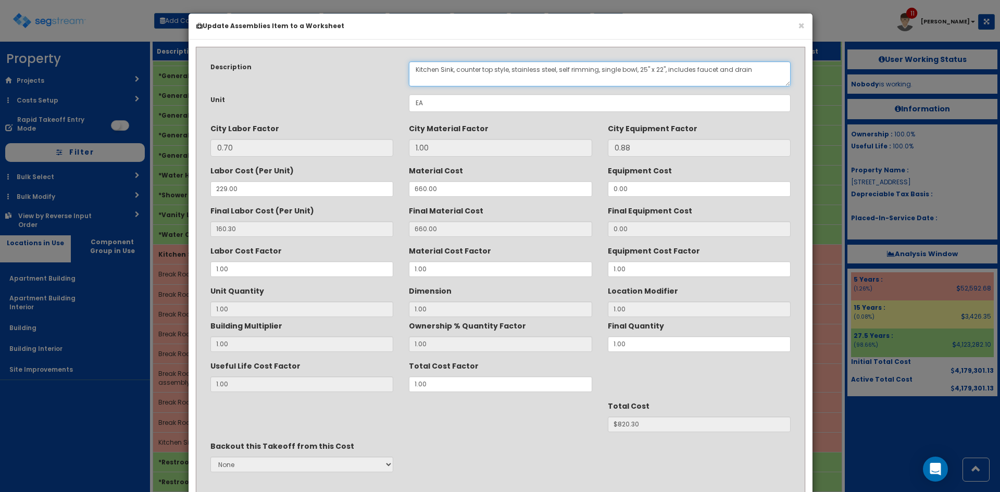
click at [433, 69] on textarea "Kitchen Sink, counter top style, stainless steel, self rimming, single bowl, 25…" at bounding box center [600, 73] width 382 height 25
paste textarea "Break Room"
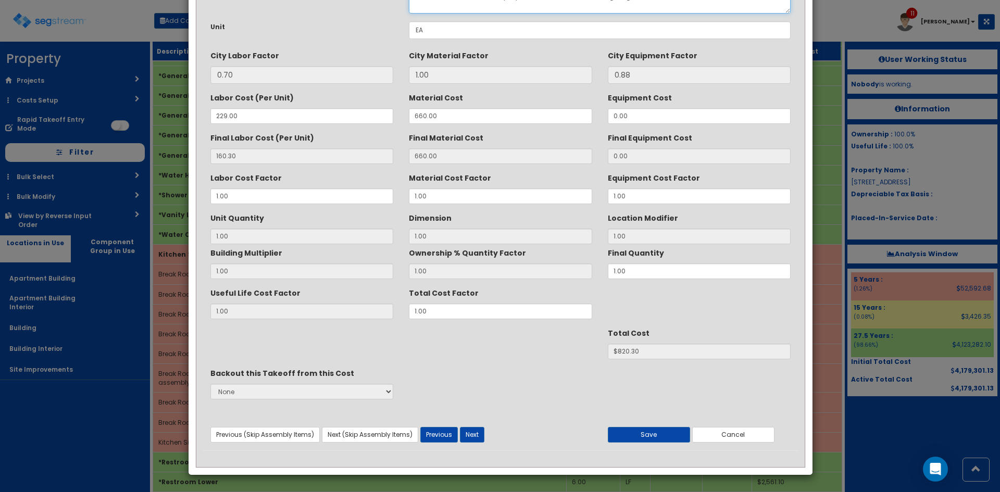
scroll to position [74, 0]
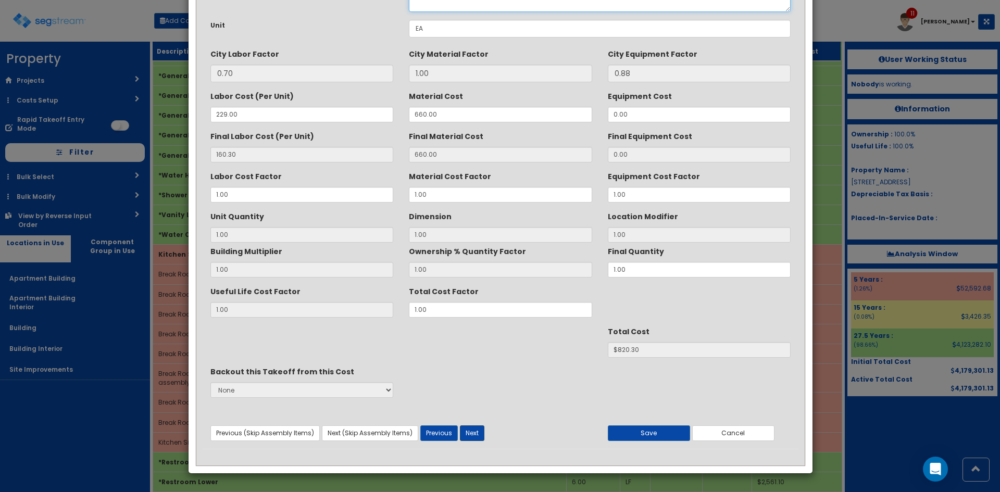
type textarea "Break Room Sink, counter top style, stainless steel, self rimming, single bowl,…"
click at [479, 432] on button "Next" at bounding box center [472, 434] width 24 height 16
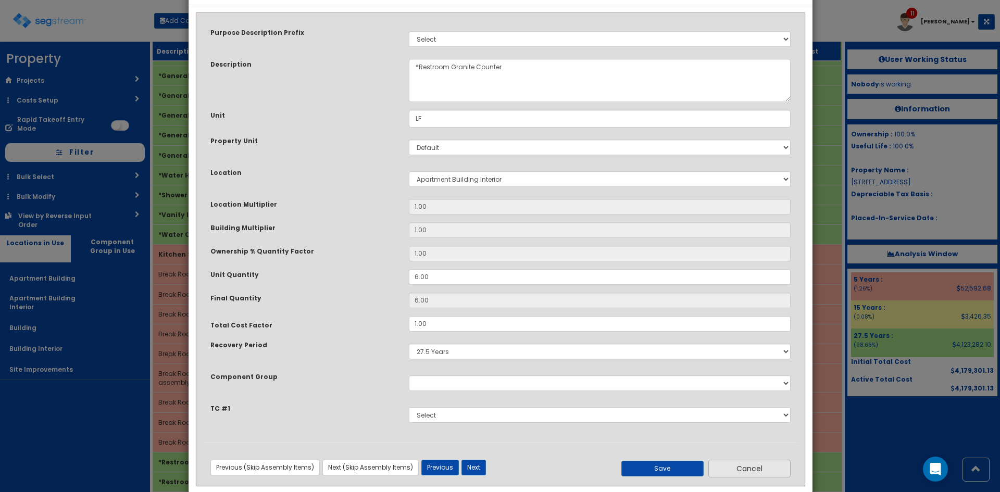
scroll to position [55, 0]
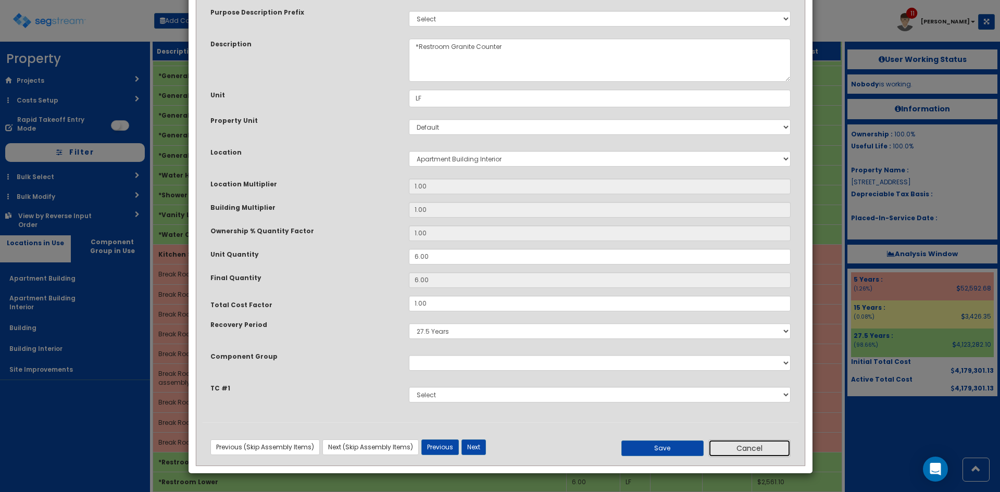
click at [728, 451] on button "Cancel" at bounding box center [749, 449] width 82 height 18
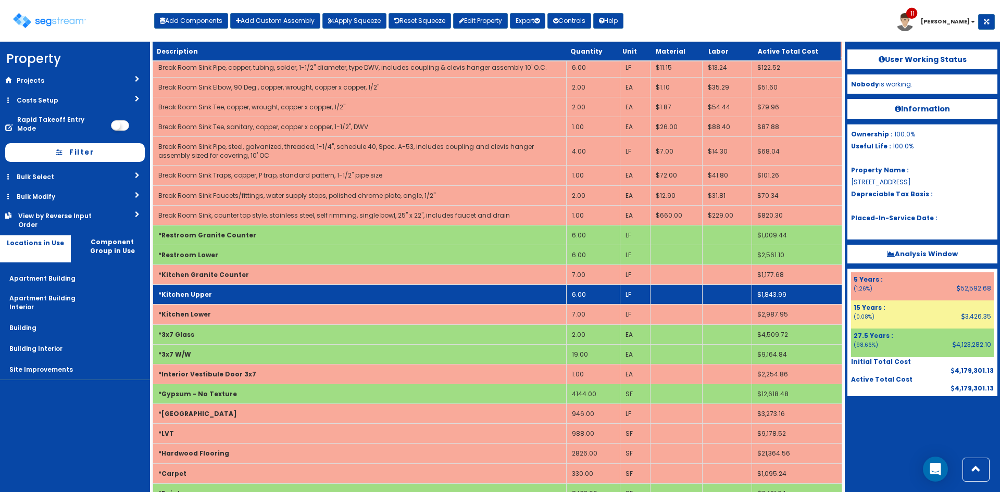
scroll to position [1339, 0]
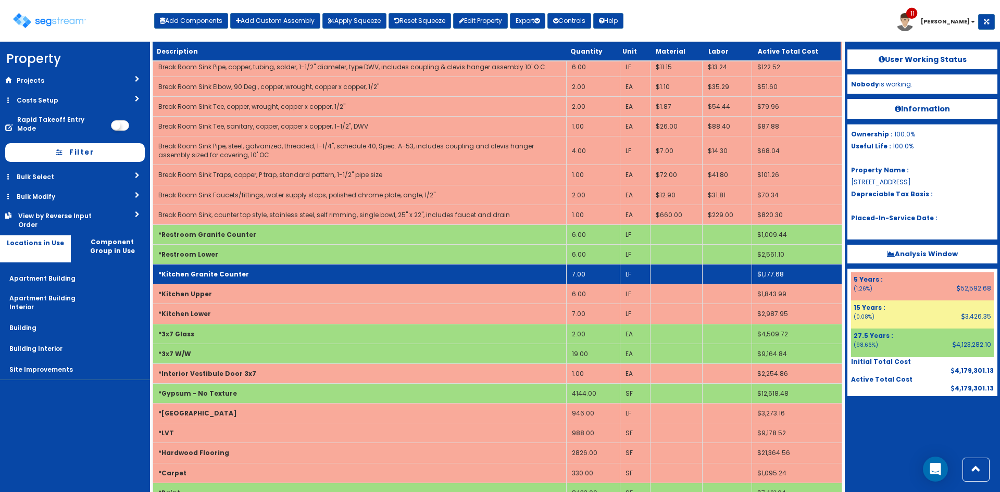
click at [270, 270] on td "*Kitchen Granite Counter" at bounding box center [360, 275] width 414 height 20
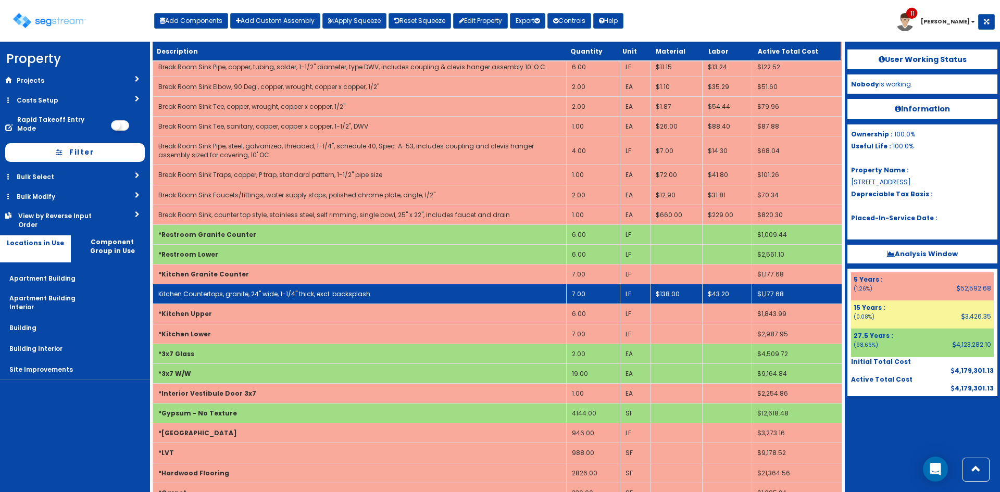
click at [238, 292] on td "Kitchen Countertops, granite, 24" wide, 1-1/4" thick, excl. backsplash" at bounding box center [360, 294] width 414 height 20
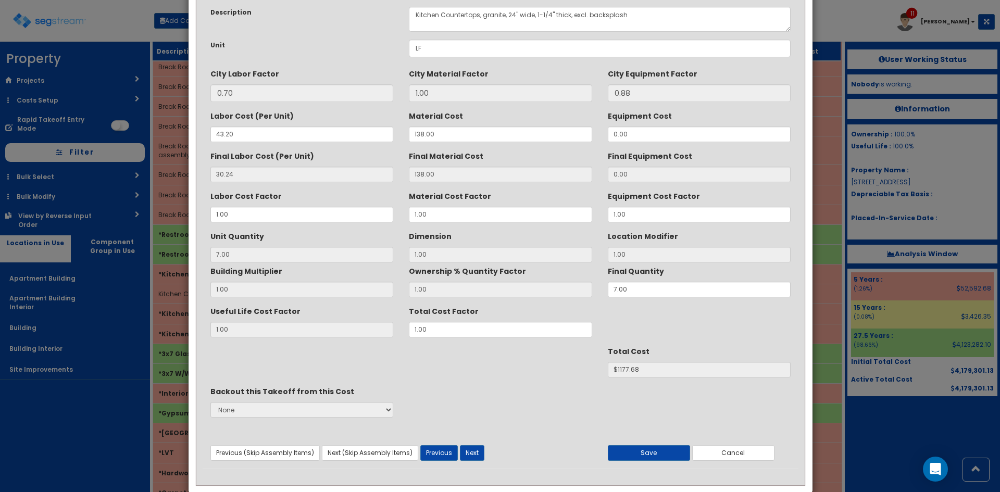
scroll to position [0, 0]
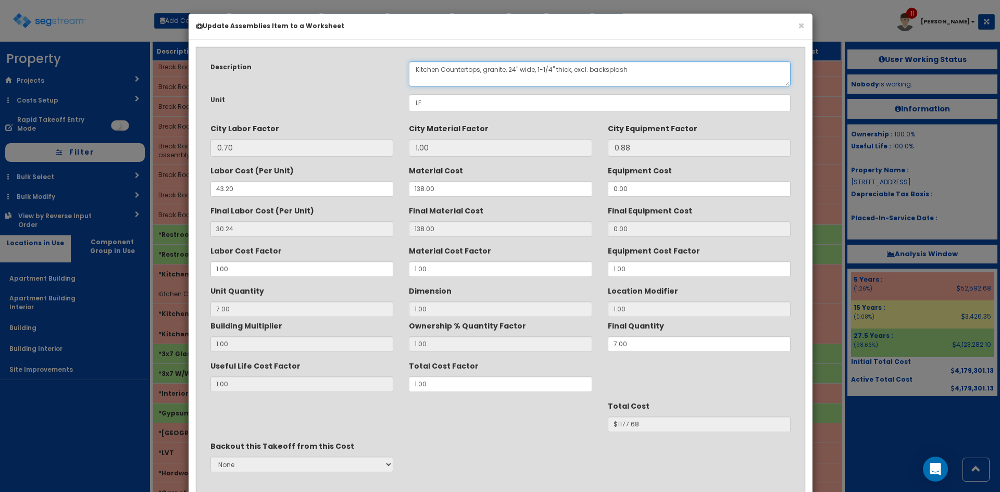
click at [438, 73] on textarea "Kitchen Countertops, granite, 24" wide, 1-1/4" thick, excl. backsplash" at bounding box center [600, 73] width 382 height 25
click at [433, 72] on textarea "Kitchen Countertops, granite, 24" wide, 1-1/4" thick, excl. backsplash" at bounding box center [600, 73] width 382 height 25
paste textarea "Break Room"
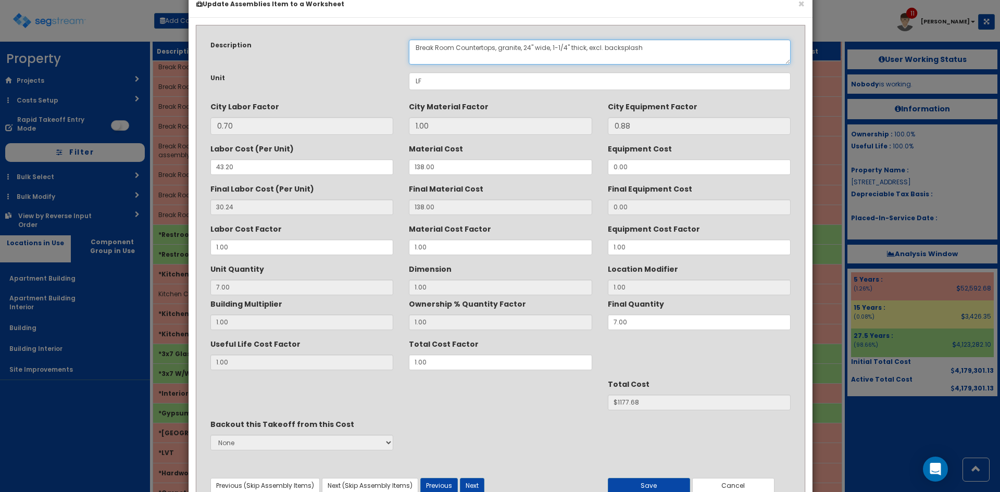
scroll to position [74, 0]
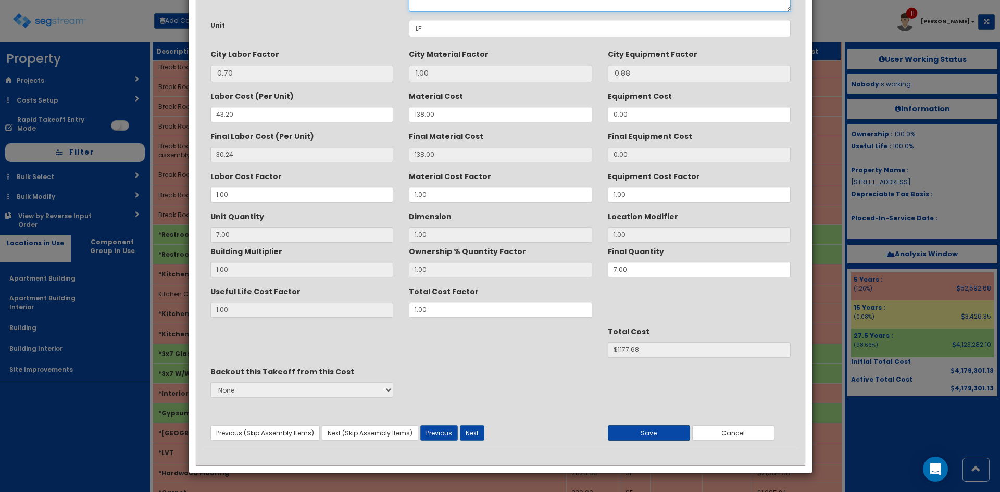
type textarea "Break Room Countertops, granite, 24" wide, 1-1/4" thick, excl. backsplash"
click at [646, 432] on button "Save" at bounding box center [649, 434] width 82 height 16
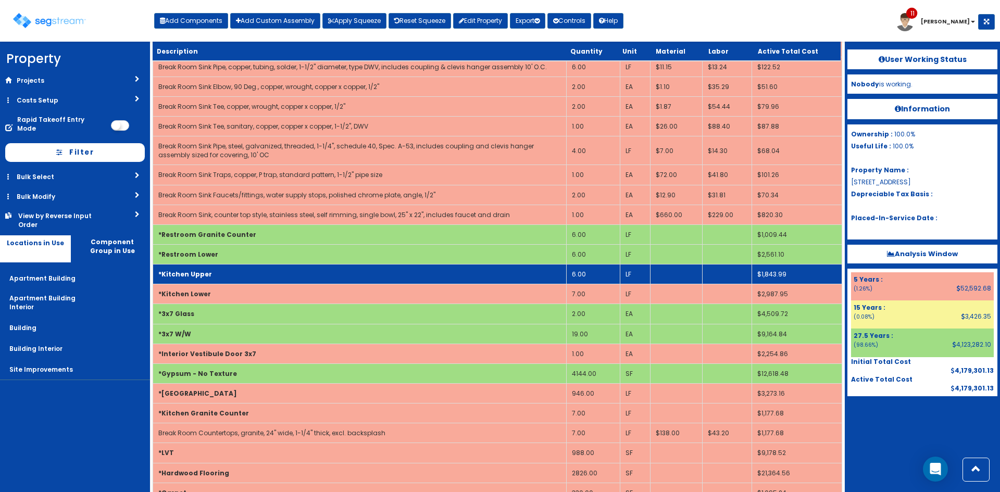
click at [209, 266] on td "*Kitchen Upper" at bounding box center [360, 275] width 414 height 20
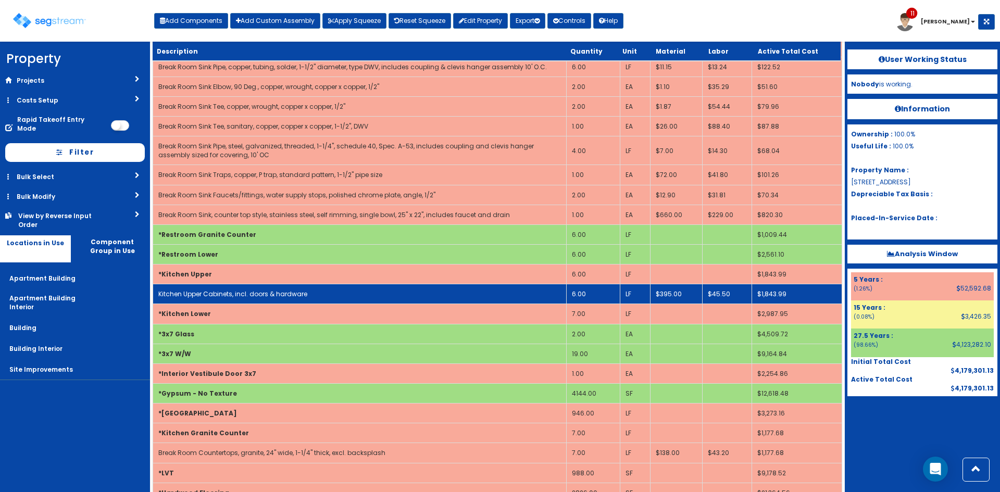
click at [205, 290] on link "Kitchen Upper Cabinets, incl. doors & hardware" at bounding box center [232, 294] width 149 height 9
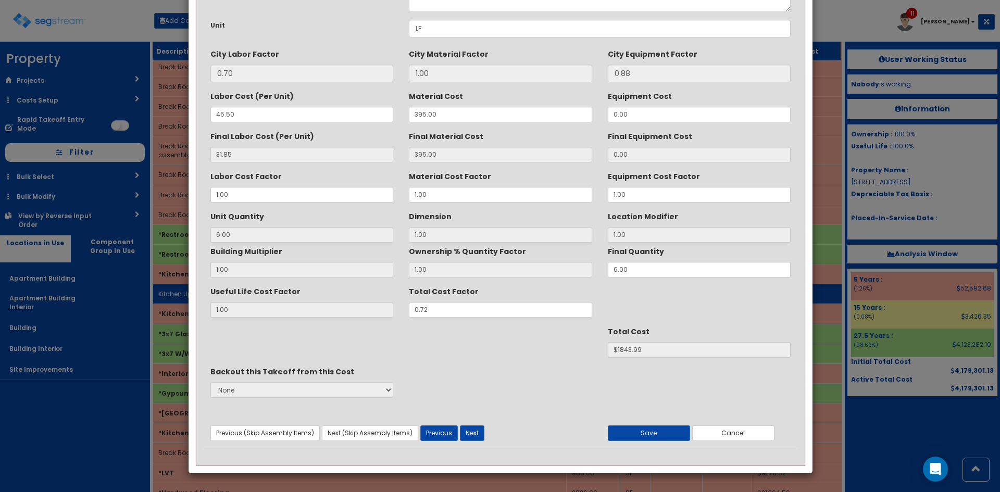
scroll to position [0, 0]
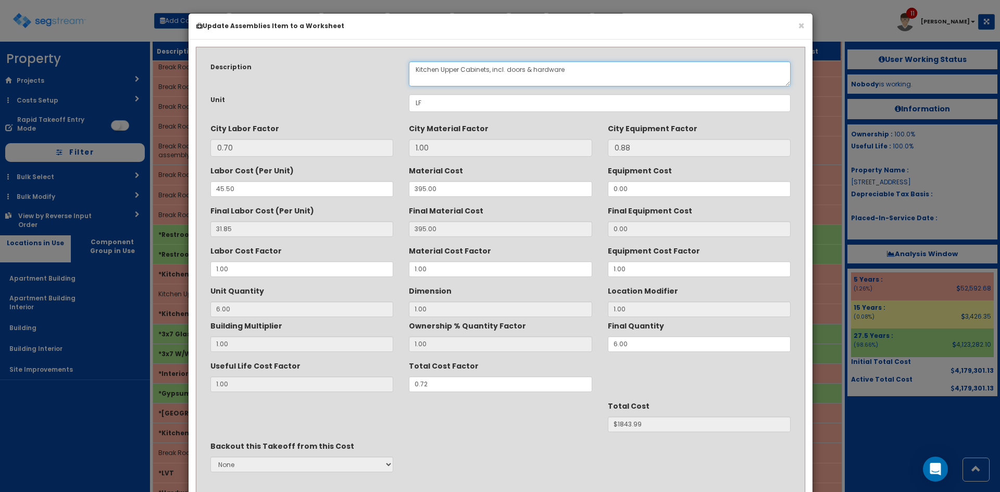
click at [419, 70] on textarea "Kitchen Upper Cabinets, incl. doors & hardware" at bounding box center [600, 73] width 382 height 25
paste textarea "Break Room"
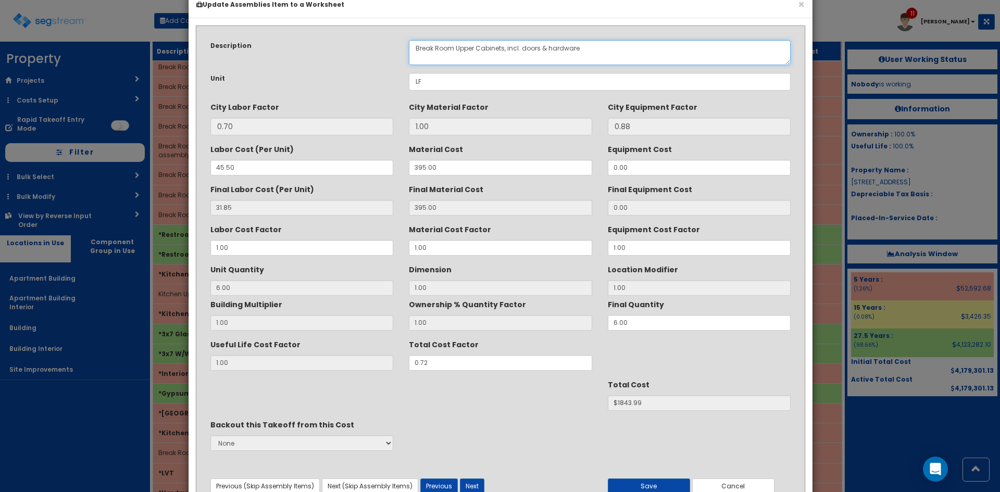
scroll to position [74, 0]
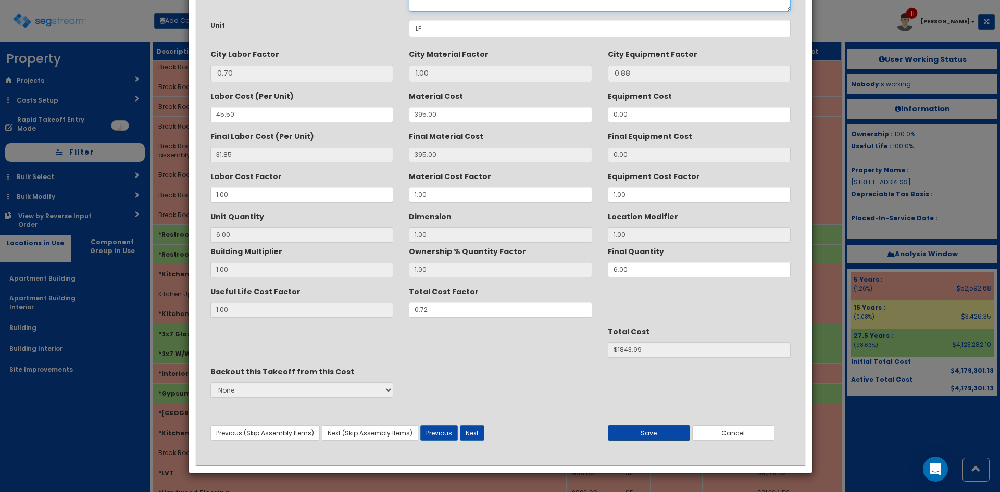
type textarea "Break Room Upper Cabinets, incl. doors & hardware"
click at [636, 433] on button "Save" at bounding box center [649, 434] width 82 height 16
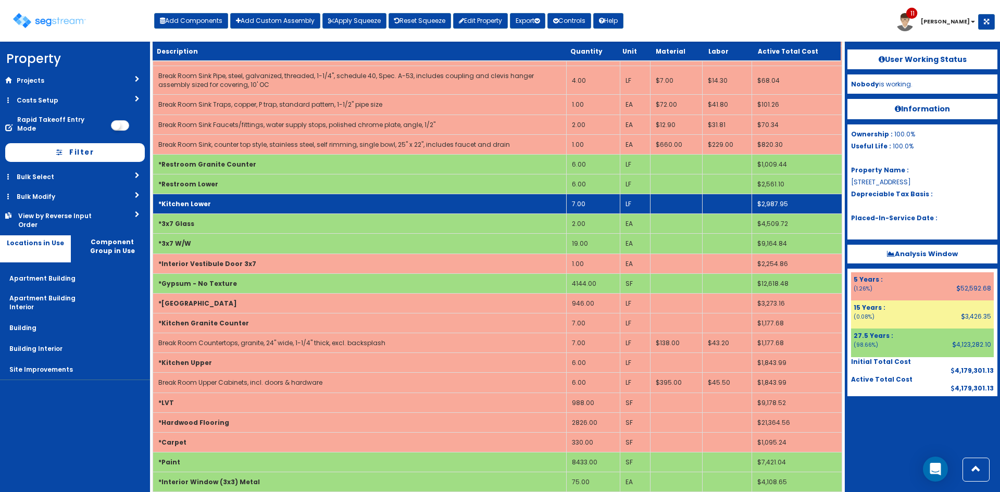
scroll to position [1409, 0]
click at [234, 195] on td "*Kitchen Lower" at bounding box center [360, 205] width 414 height 20
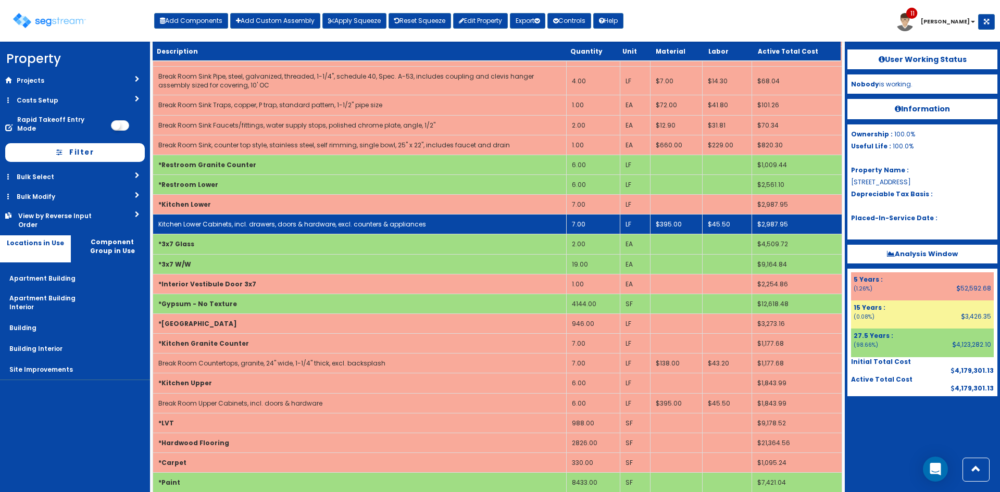
click at [244, 220] on td "Kitchen Lower Cabinets, incl. drawers, doors & hardware, excl. counters & appli…" at bounding box center [360, 225] width 414 height 20
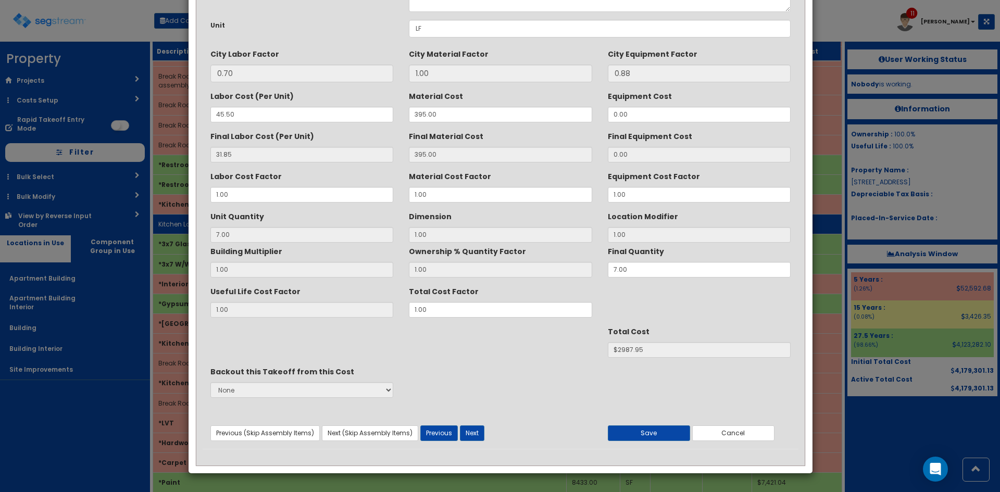
scroll to position [0, 0]
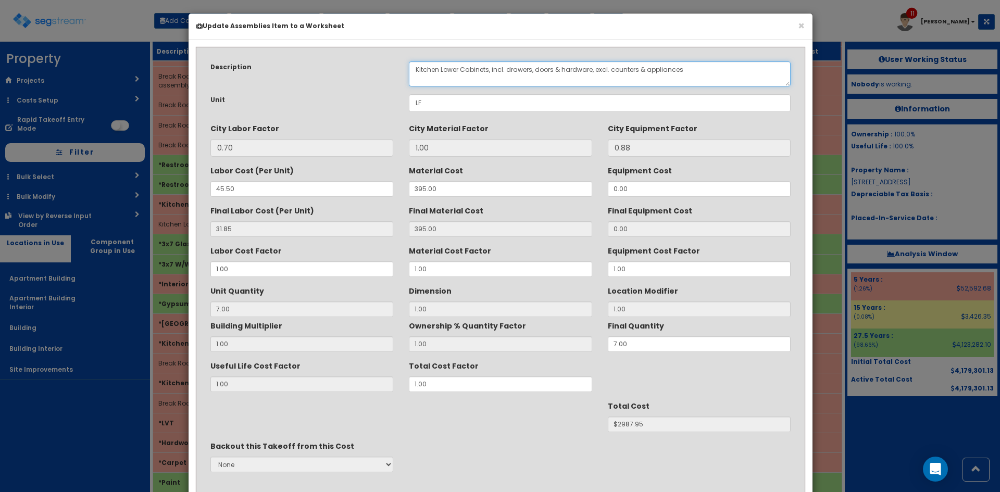
click at [428, 72] on textarea "Kitchen Lower Cabinets, incl. drawers, doors & hardware, excl. counters & appli…" at bounding box center [600, 73] width 382 height 25
paste textarea "Break Room"
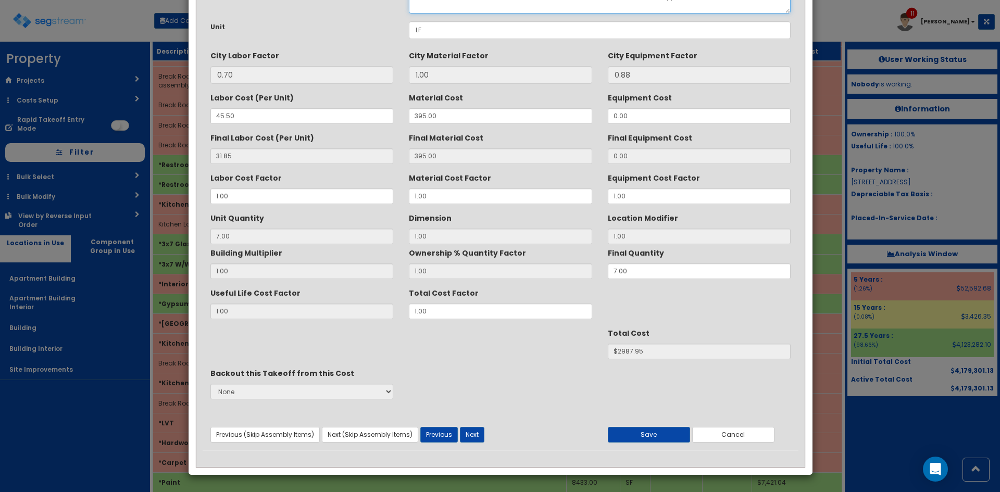
scroll to position [74, 0]
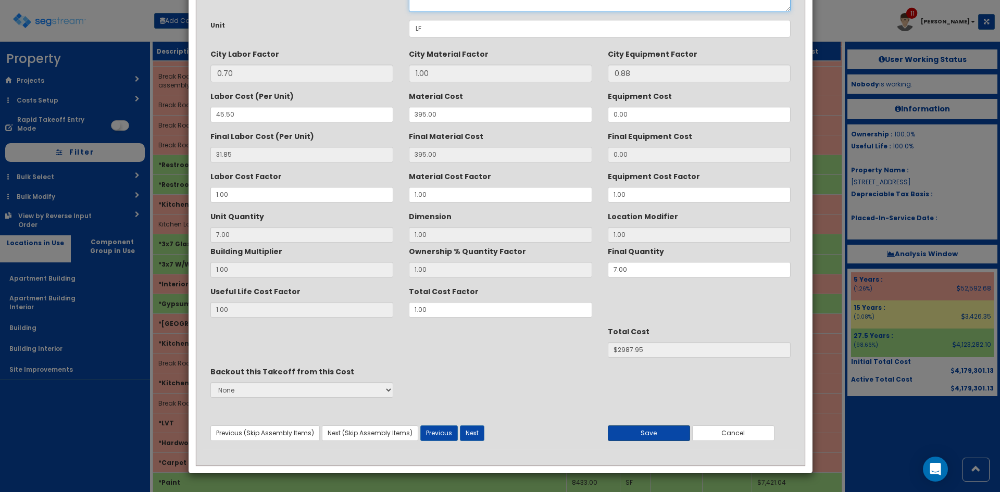
type textarea "Break Room Lower Cabinets, incl. drawers, doors & hardware, excl. counters & ap…"
click at [655, 433] on button "Save" at bounding box center [649, 434] width 82 height 16
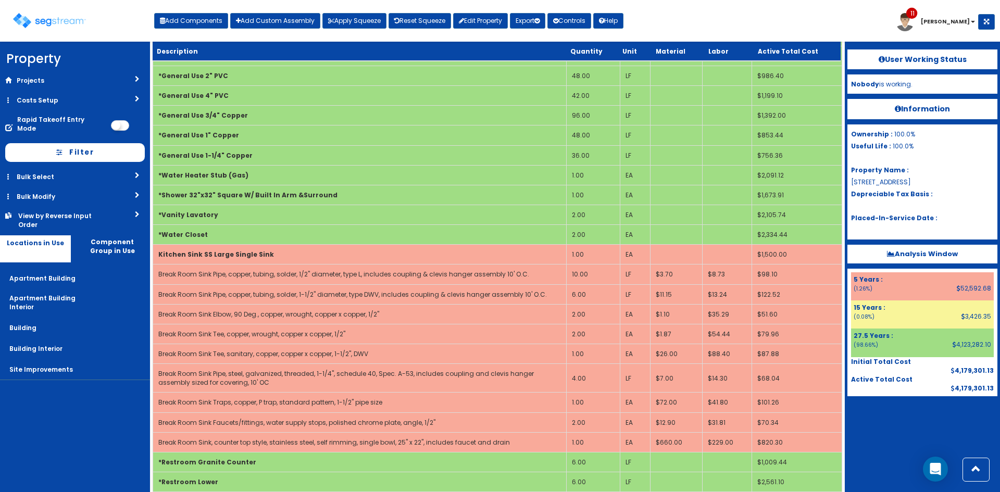
scroll to position [1458, 0]
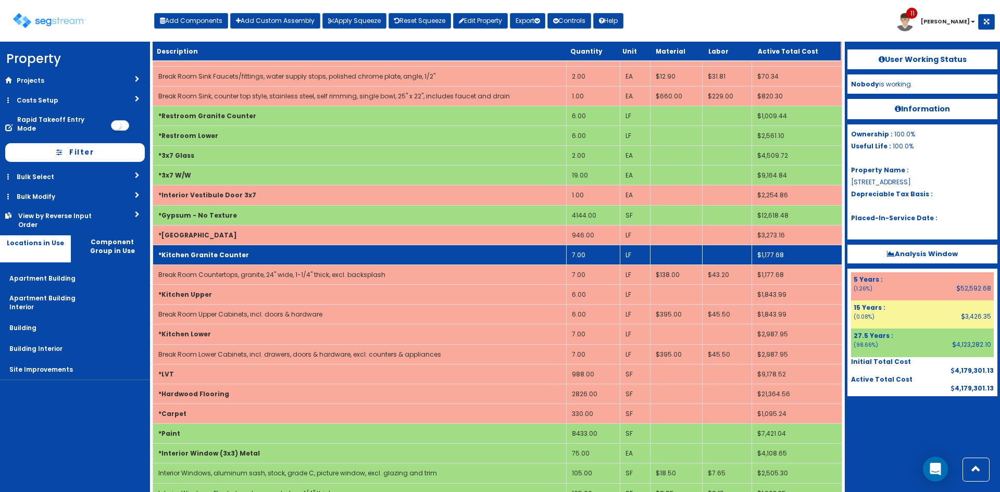
click at [234, 251] on b "*Kitchen Granite Counter" at bounding box center [203, 255] width 91 height 9
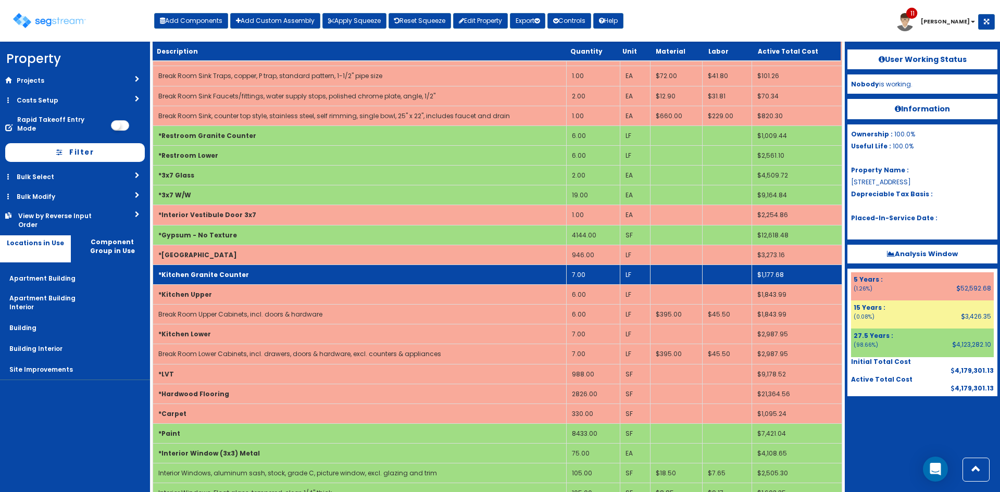
click at [240, 265] on td "*Kitchen Granite Counter" at bounding box center [360, 275] width 414 height 20
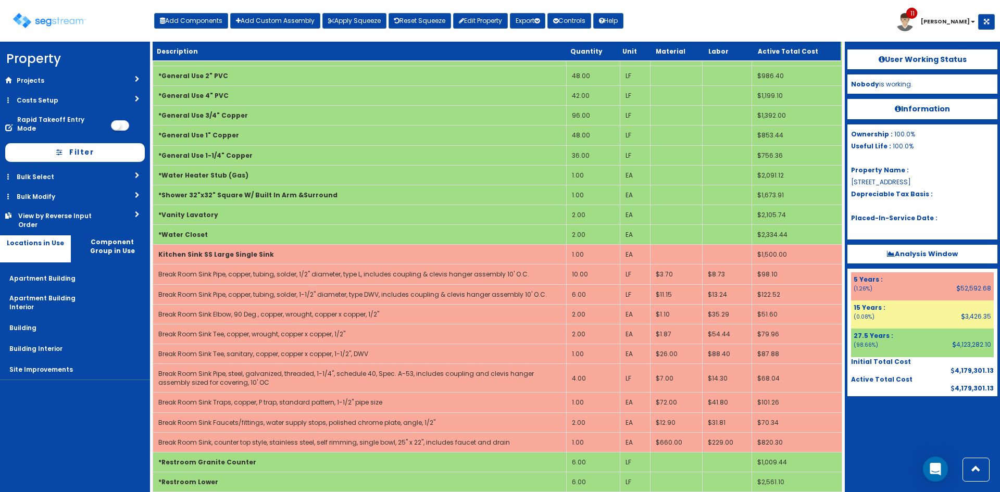
scroll to position [1458, 0]
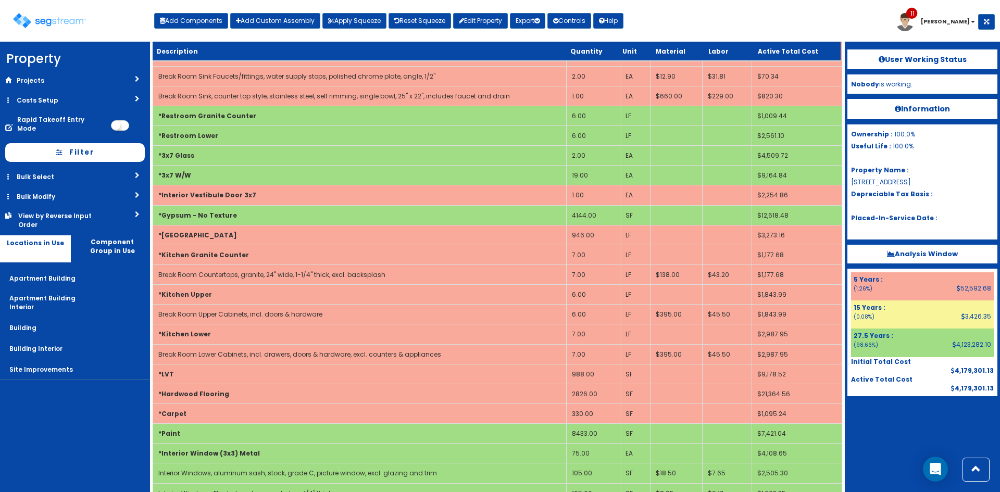
click at [870, 26] on div "Toggle navigation Add Components Add Custom Assembly Apply Squeeze Reset Squeez…" at bounding box center [500, 25] width 990 height 34
click at [766, 26] on div "Toggle navigation Add Components Add Custom Assembly Apply Squeeze Reset Squeez…" at bounding box center [500, 25] width 990 height 34
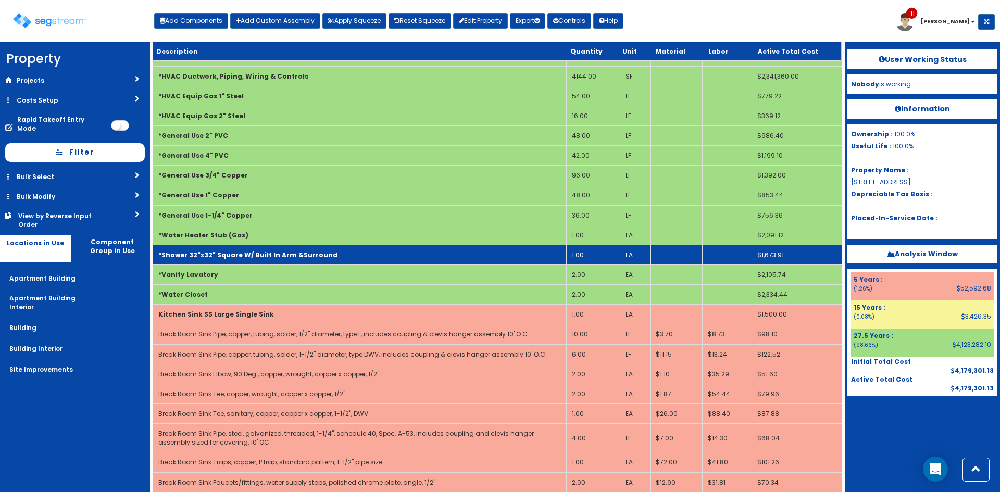
click at [346, 245] on td "*Shower 32"x32" Square W/ Built In Arm &Surround" at bounding box center [360, 255] width 414 height 20
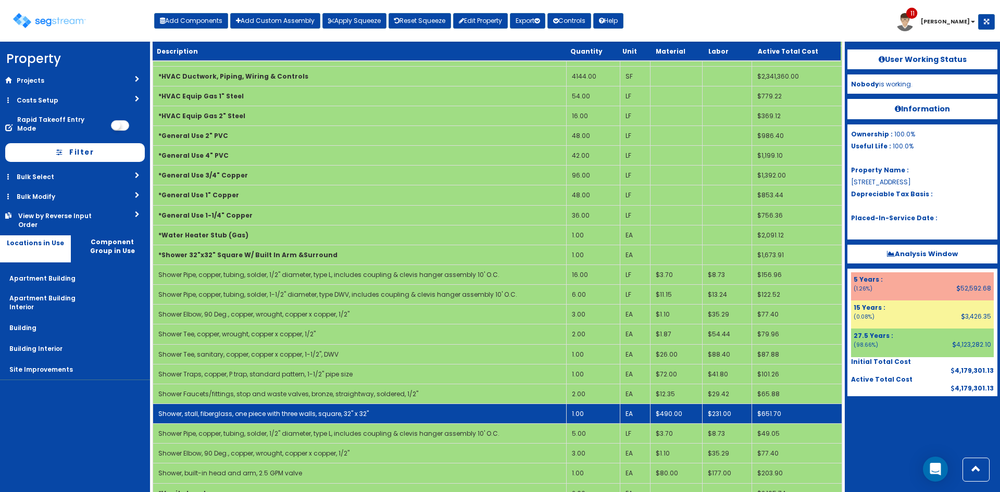
click at [595, 406] on td "1.00" at bounding box center [594, 414] width 54 height 20
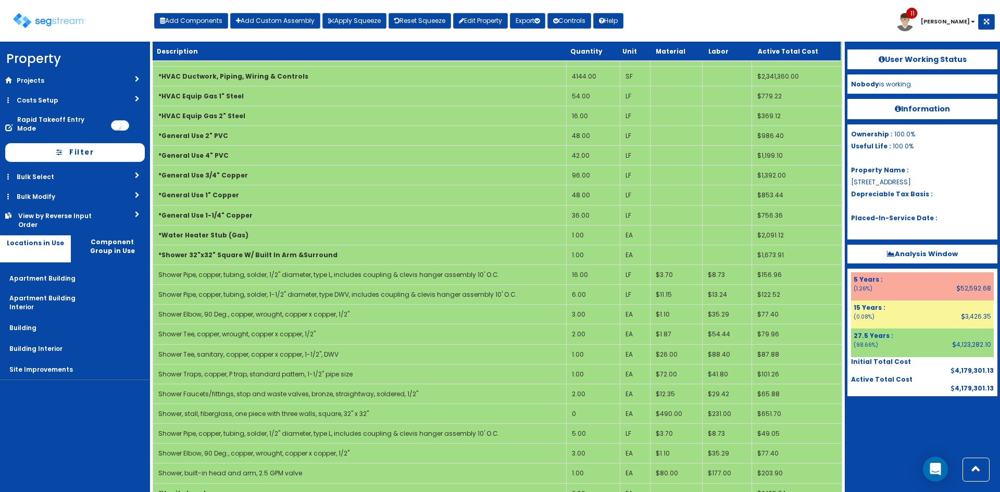
click at [902, 444] on div at bounding box center [923, 422] width 150 height 52
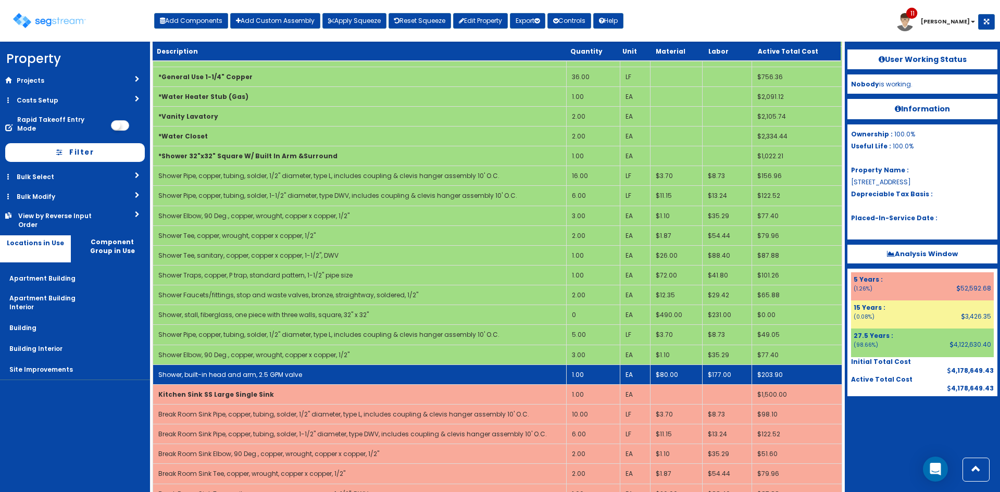
scroll to position [1191, 0]
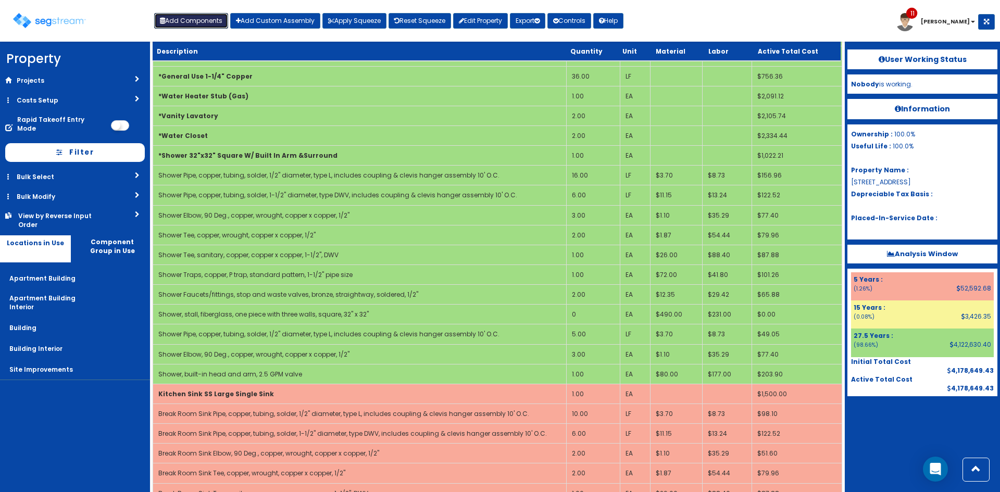
click at [193, 22] on button "Add Components" at bounding box center [191, 21] width 74 height 16
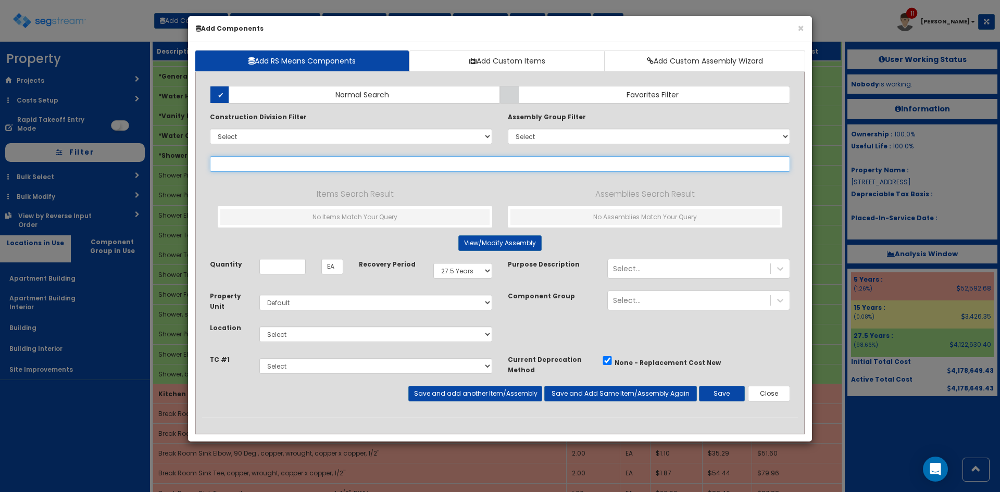
select select
click at [297, 163] on input "text" at bounding box center [500, 164] width 580 height 16
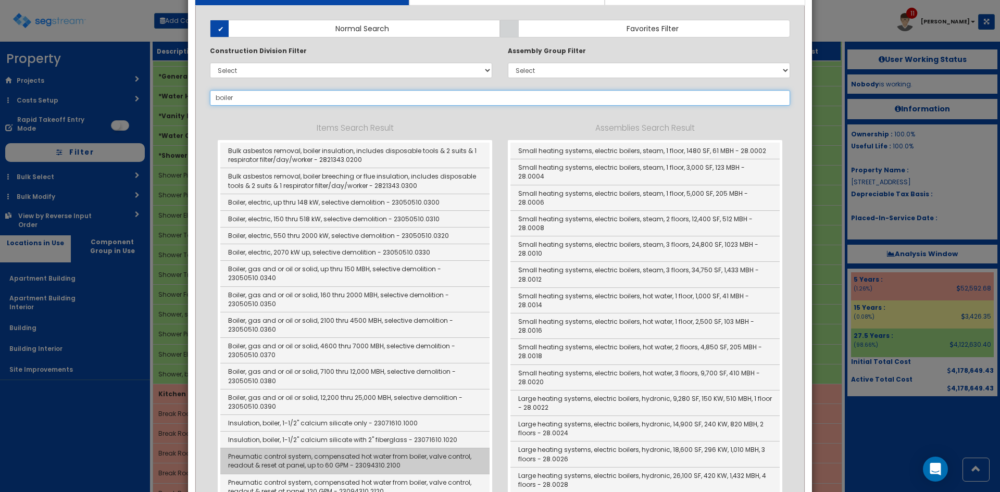
scroll to position [68, 0]
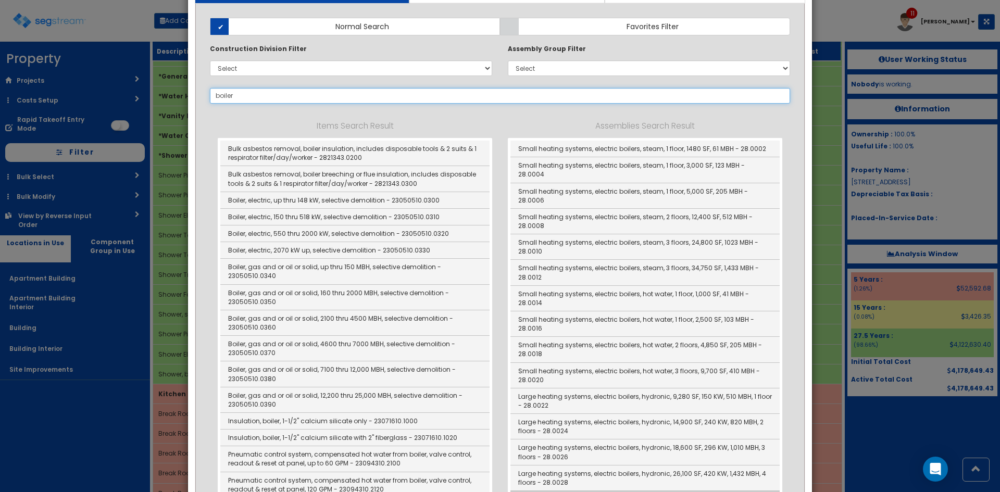
type input "boiler"
